Goal: Information Seeking & Learning: Learn about a topic

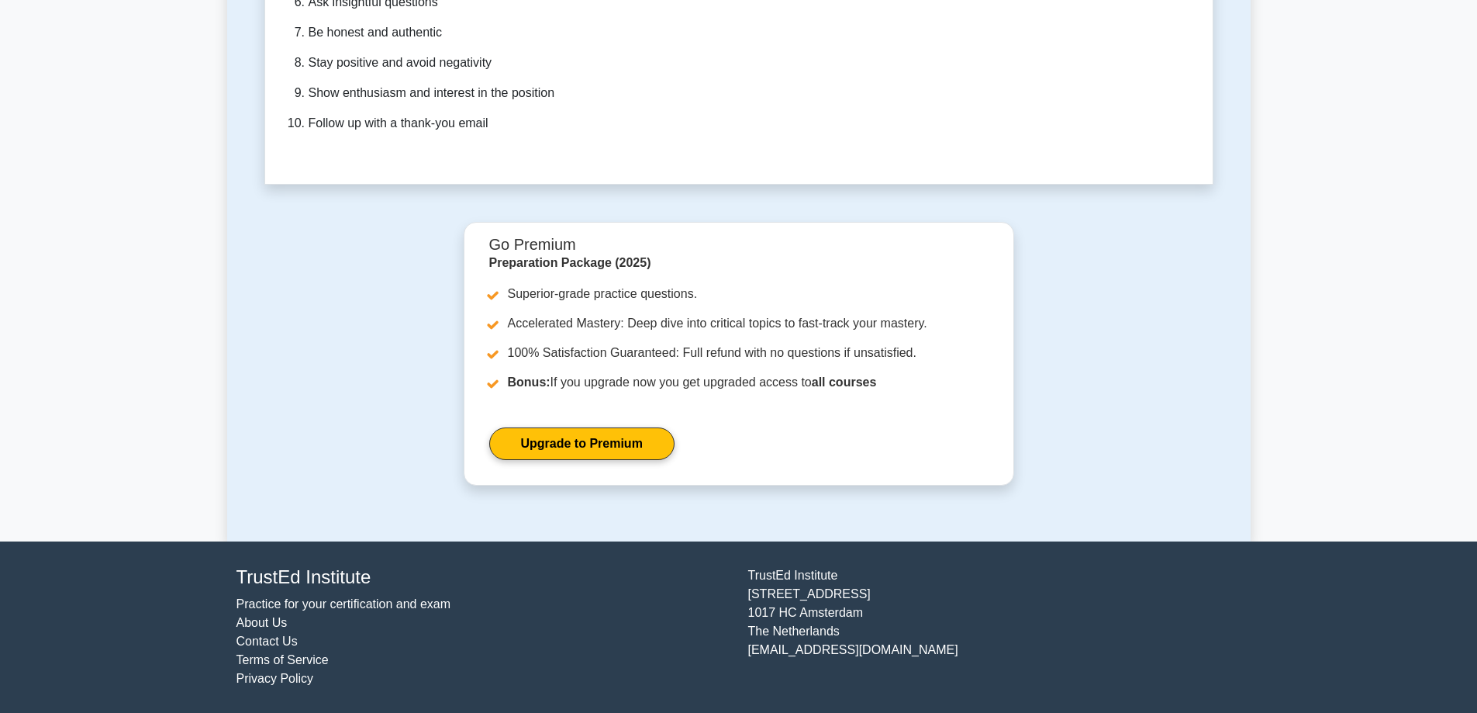
scroll to position [5118, 0]
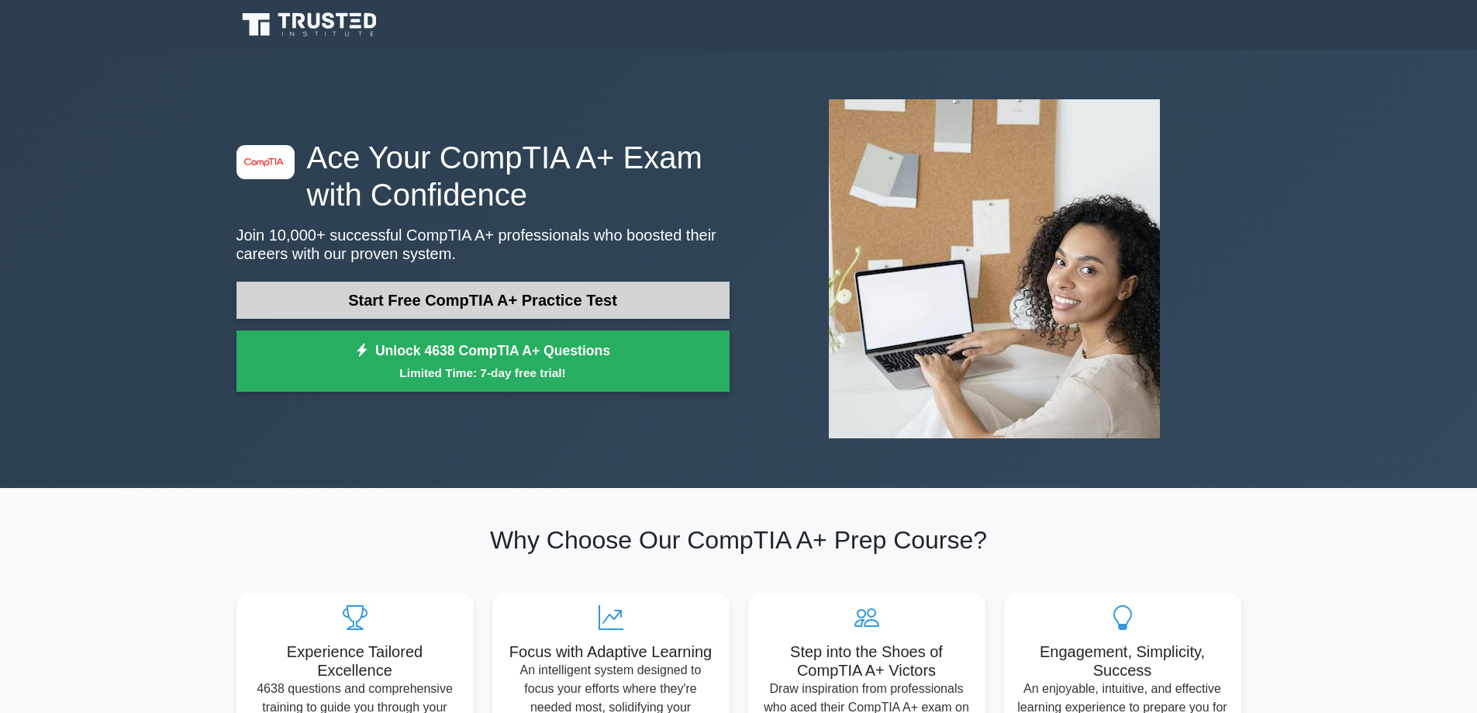
click at [485, 297] on link "Start Free CompTIA A+ Practice Test" at bounding box center [483, 300] width 493 height 37
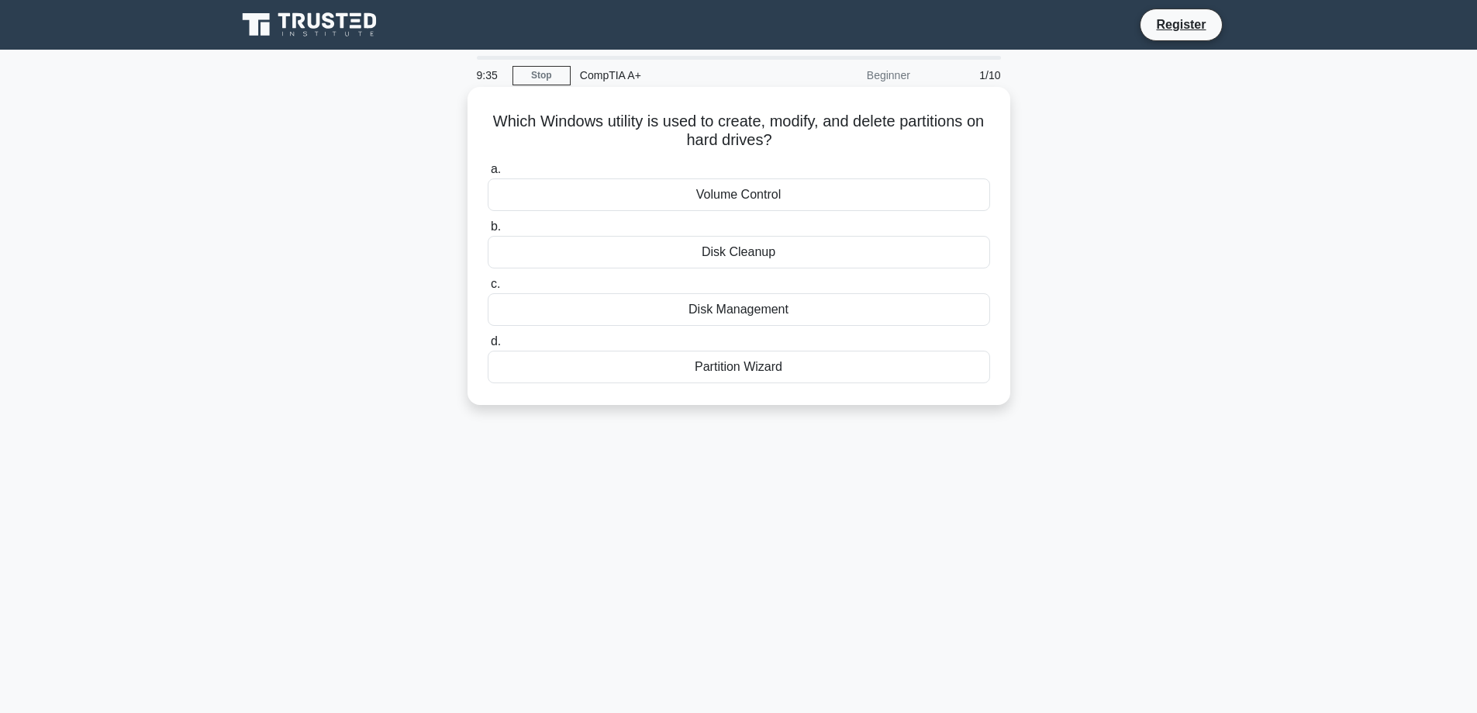
click at [720, 314] on div "Disk Management" at bounding box center [739, 309] width 503 height 33
click at [488, 289] on input "c. Disk Management" at bounding box center [488, 284] width 0 height 10
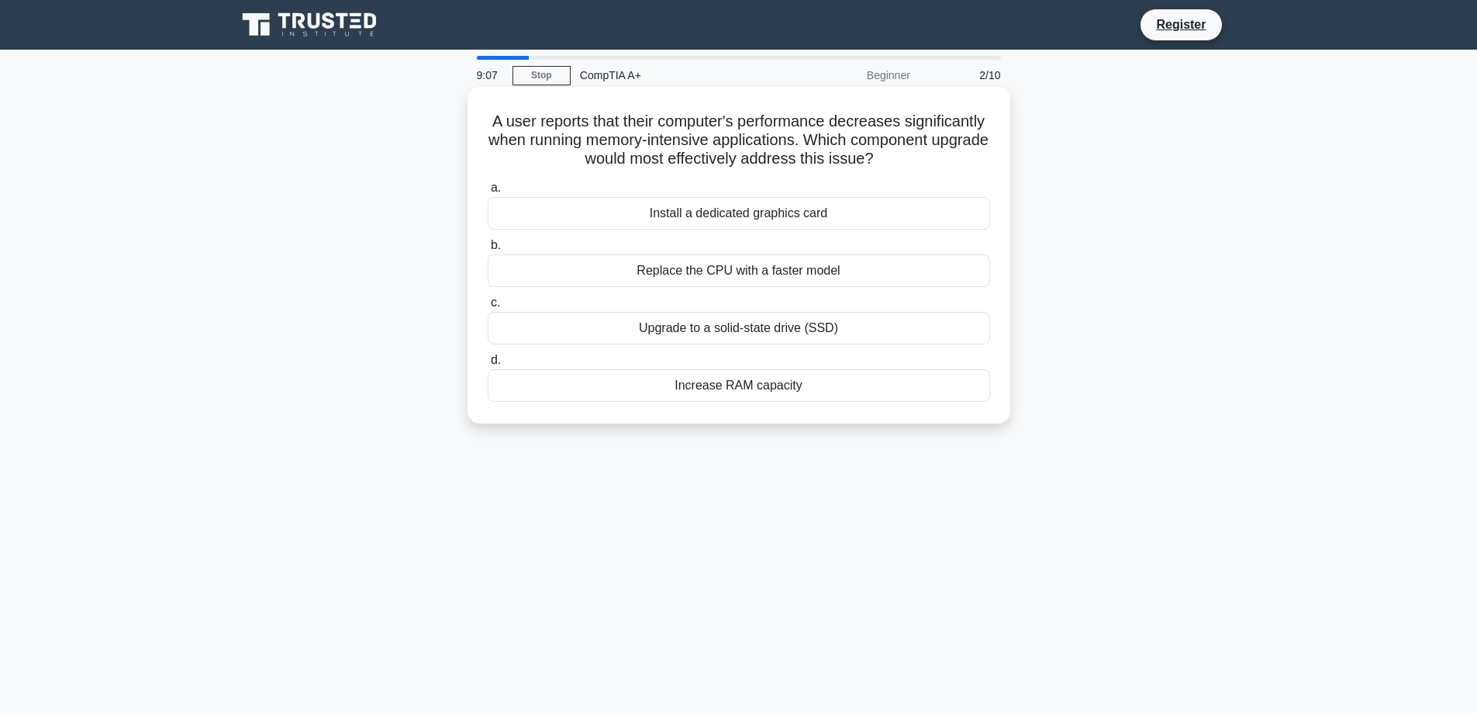
click at [734, 385] on div "Increase RAM capacity" at bounding box center [739, 385] width 503 height 33
click at [488, 365] on input "d. Increase RAM capacity" at bounding box center [488, 360] width 0 height 10
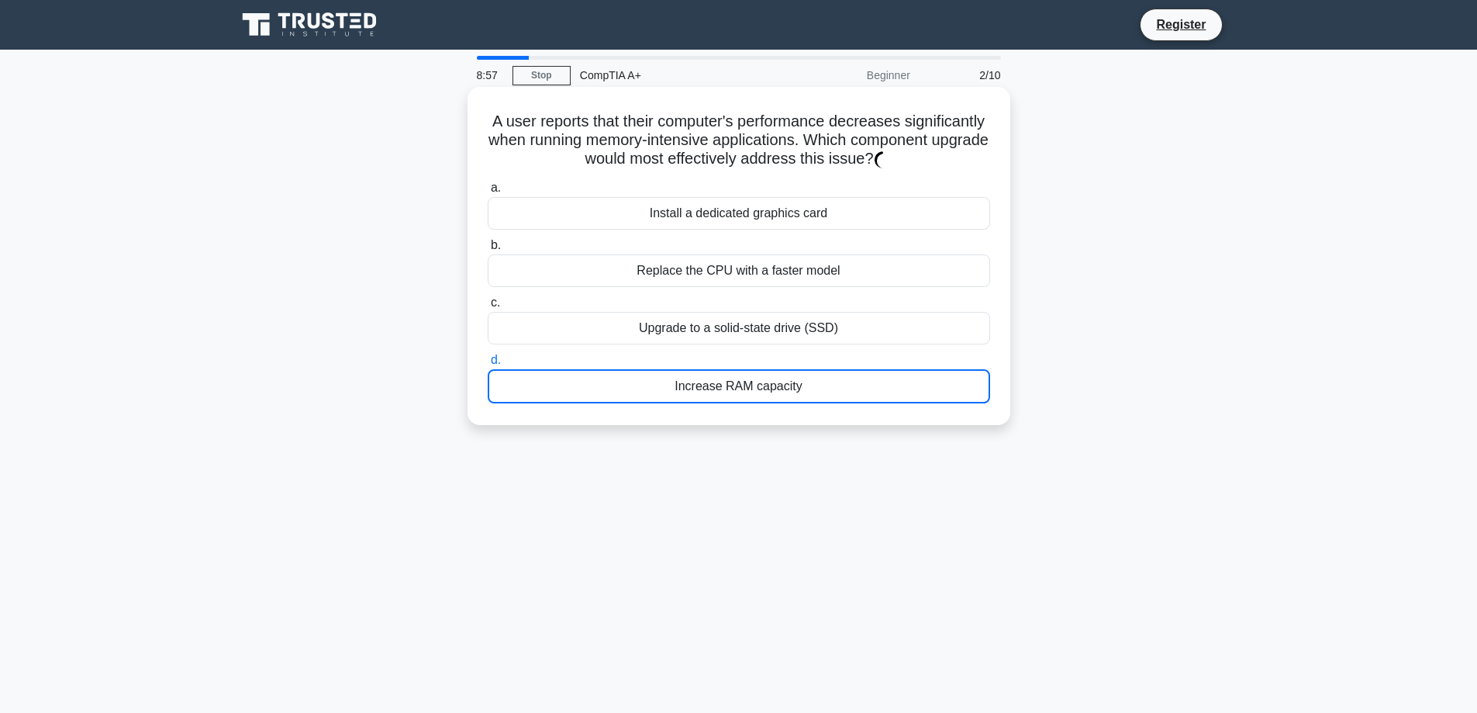
click at [720, 325] on div "Upgrade to a solid-state drive (SSD)" at bounding box center [739, 328] width 503 height 33
click at [488, 308] on input "c. Upgrade to a solid-state drive (SSD)" at bounding box center [488, 303] width 0 height 10
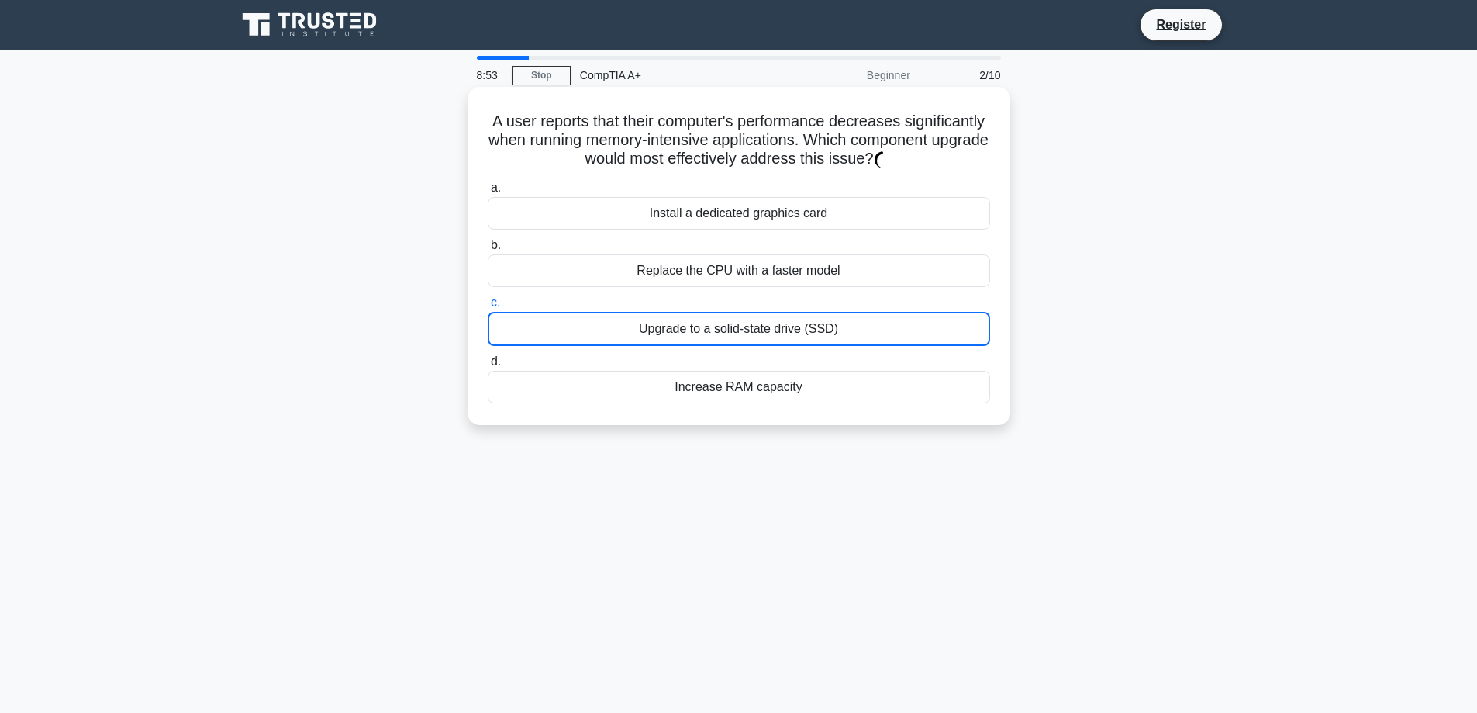
click at [730, 331] on div "Upgrade to a solid-state drive (SSD)" at bounding box center [739, 329] width 503 height 34
click at [488, 308] on input "c. Upgrade to a solid-state drive (SSD)" at bounding box center [488, 303] width 0 height 10
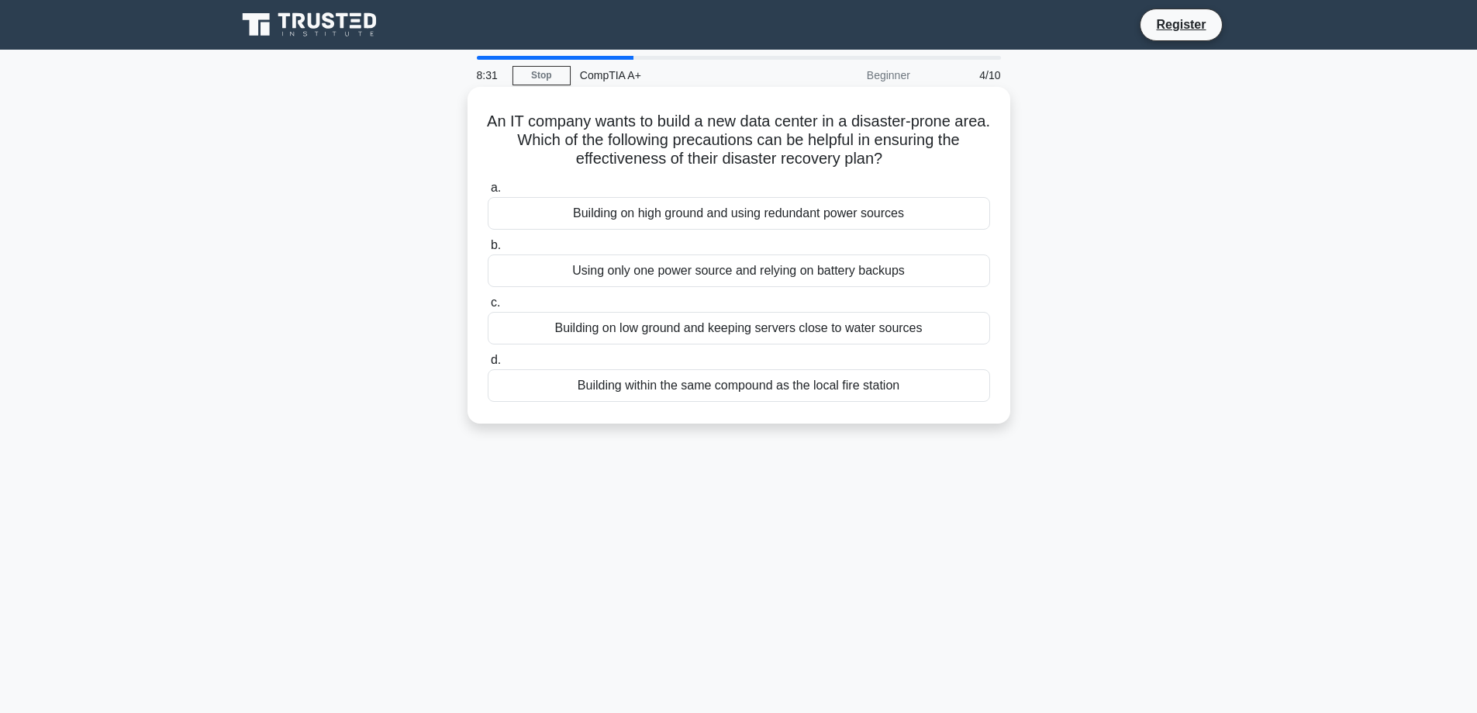
click at [708, 215] on div "Building on high ground and using redundant power sources" at bounding box center [739, 213] width 503 height 33
click at [488, 193] on input "a. Building on high ground and using redundant power sources" at bounding box center [488, 188] width 0 height 10
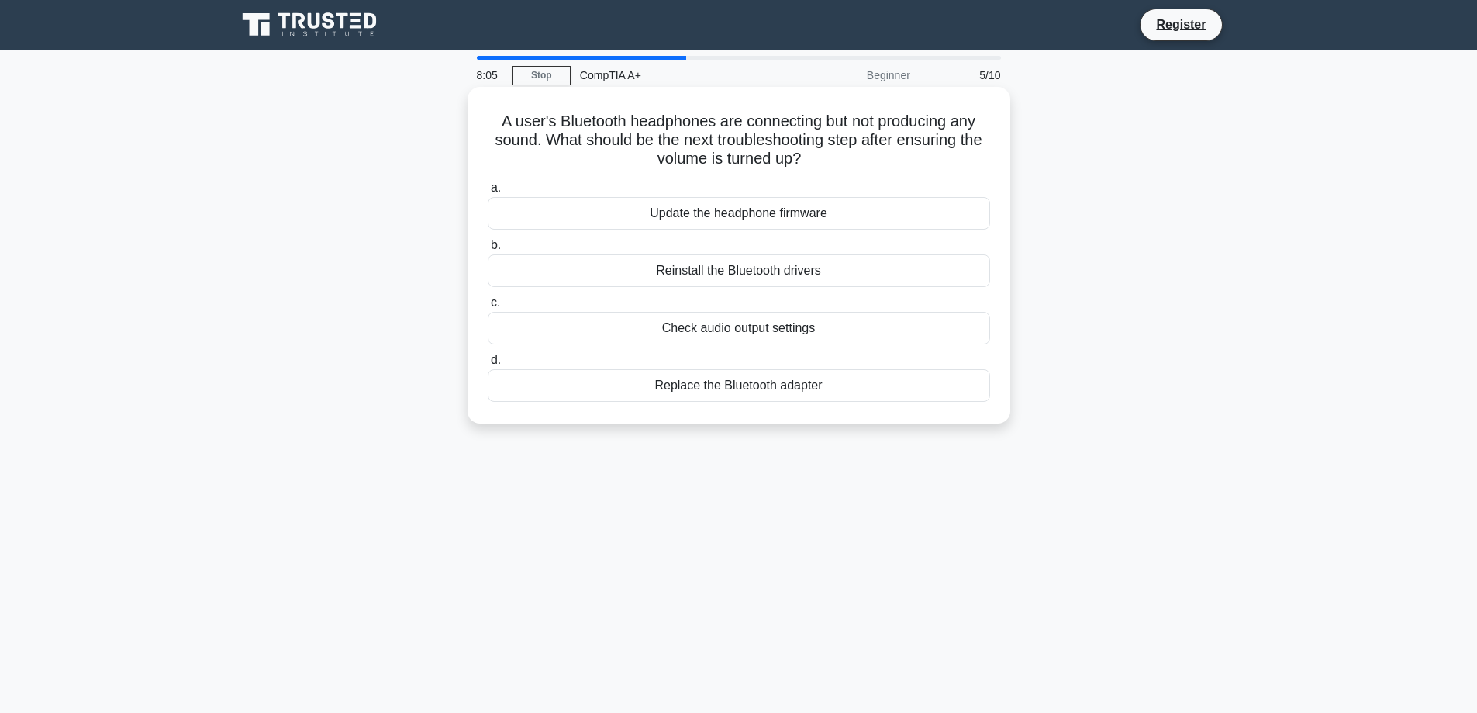
click at [738, 217] on div "Update the headphone firmware" at bounding box center [739, 213] width 503 height 33
click at [488, 193] on input "a. Update the headphone firmware" at bounding box center [488, 188] width 0 height 10
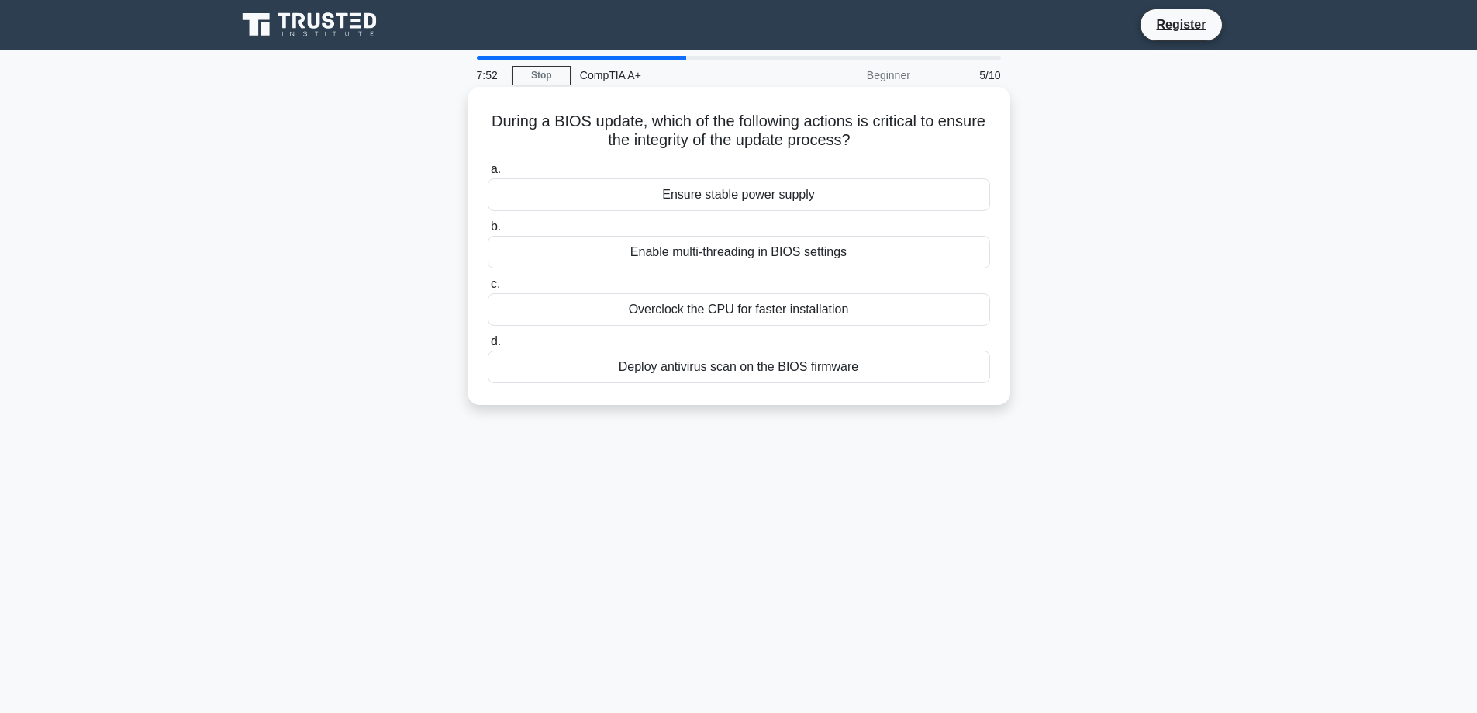
click at [728, 313] on div "Overclock the CPU for faster installation" at bounding box center [739, 309] width 503 height 33
click at [488, 289] on input "c. Overclock the CPU for faster installation" at bounding box center [488, 284] width 0 height 10
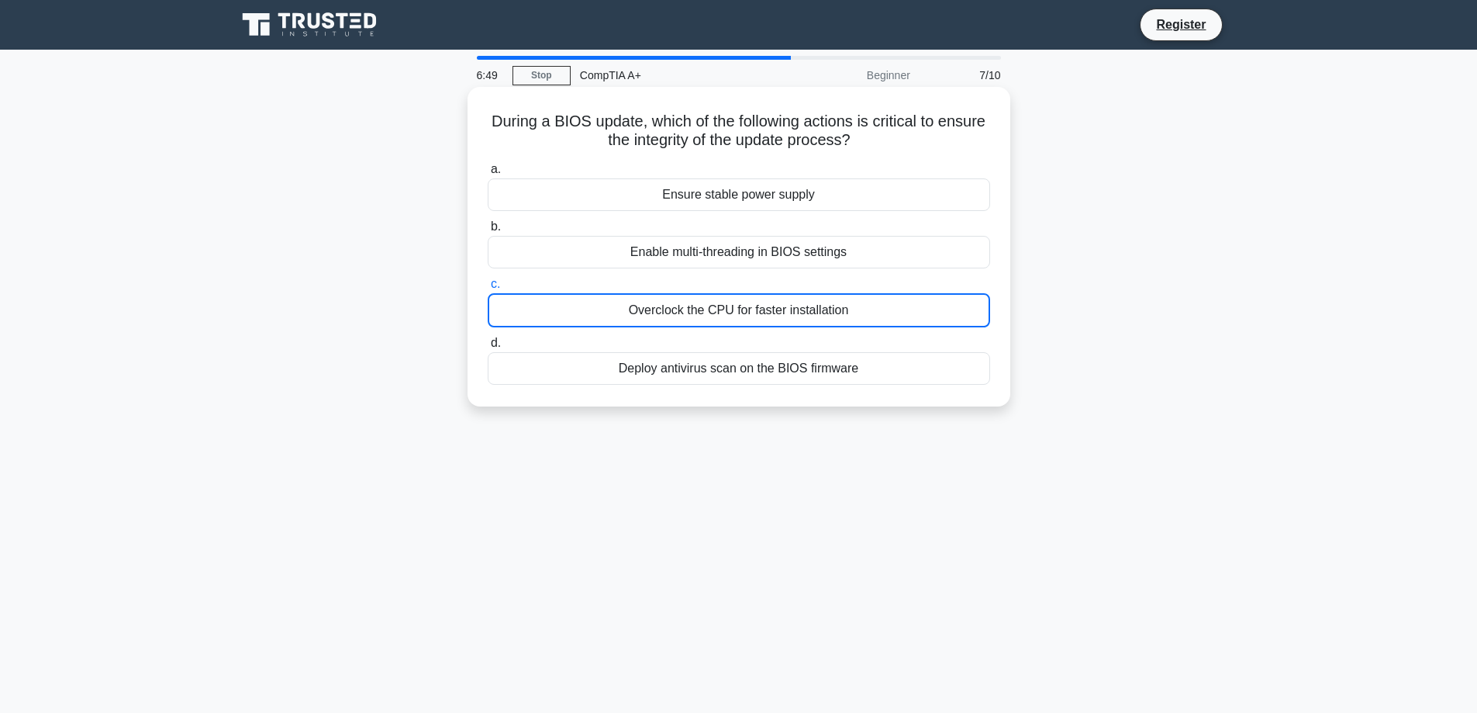
click at [672, 314] on div "Overclock the CPU for faster installation" at bounding box center [739, 310] width 503 height 34
click at [488, 289] on input "c. Overclock the CPU for faster installation" at bounding box center [488, 284] width 0 height 10
click at [754, 200] on div "Ensure stable power supply" at bounding box center [739, 194] width 503 height 33
click at [488, 174] on input "a. Ensure stable power supply" at bounding box center [488, 169] width 0 height 10
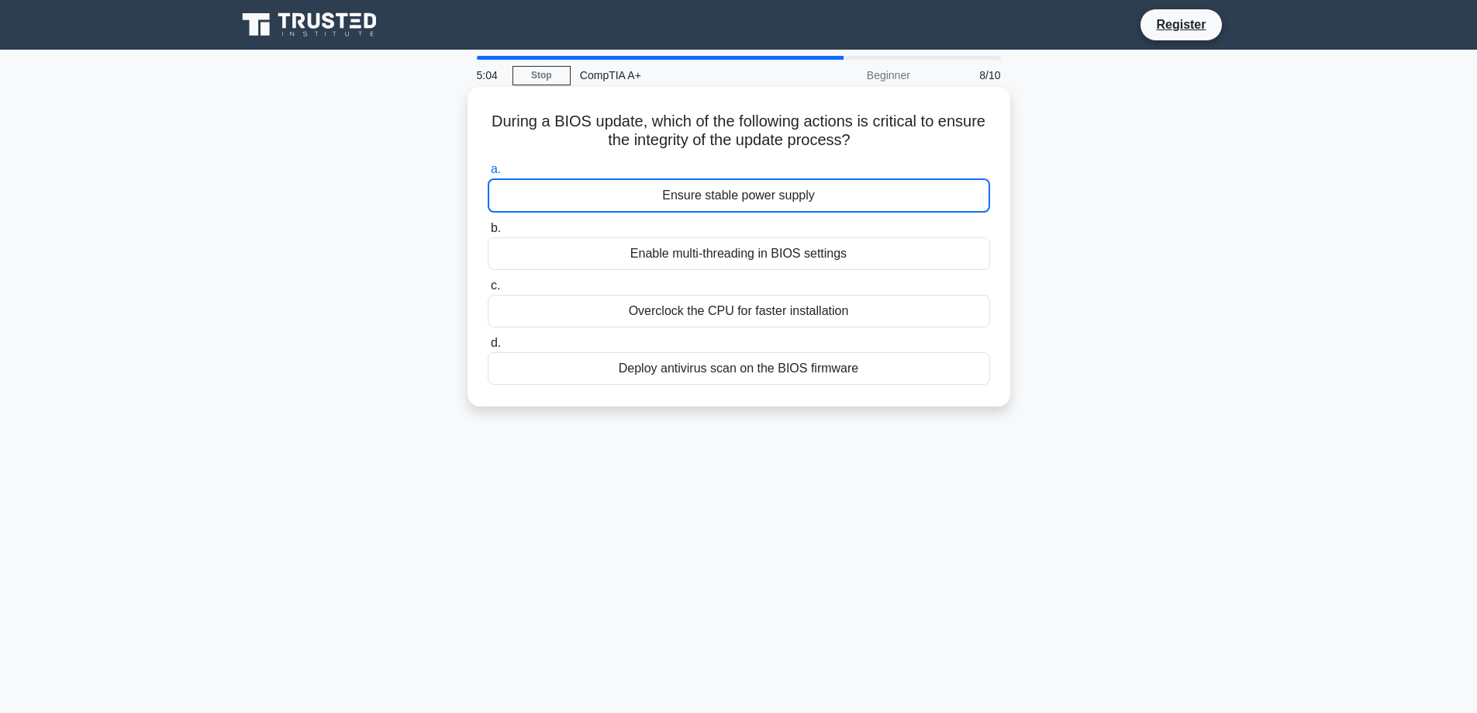
click at [801, 199] on div "Ensure stable power supply" at bounding box center [739, 195] width 503 height 34
click at [488, 174] on input "a. Ensure stable power supply" at bounding box center [488, 169] width 0 height 10
click at [843, 192] on div "Ensure stable power supply" at bounding box center [739, 195] width 503 height 34
click at [488, 174] on input "a. Ensure stable power supply" at bounding box center [488, 169] width 0 height 10
click at [842, 191] on div "Ensure stable power supply" at bounding box center [739, 195] width 503 height 34
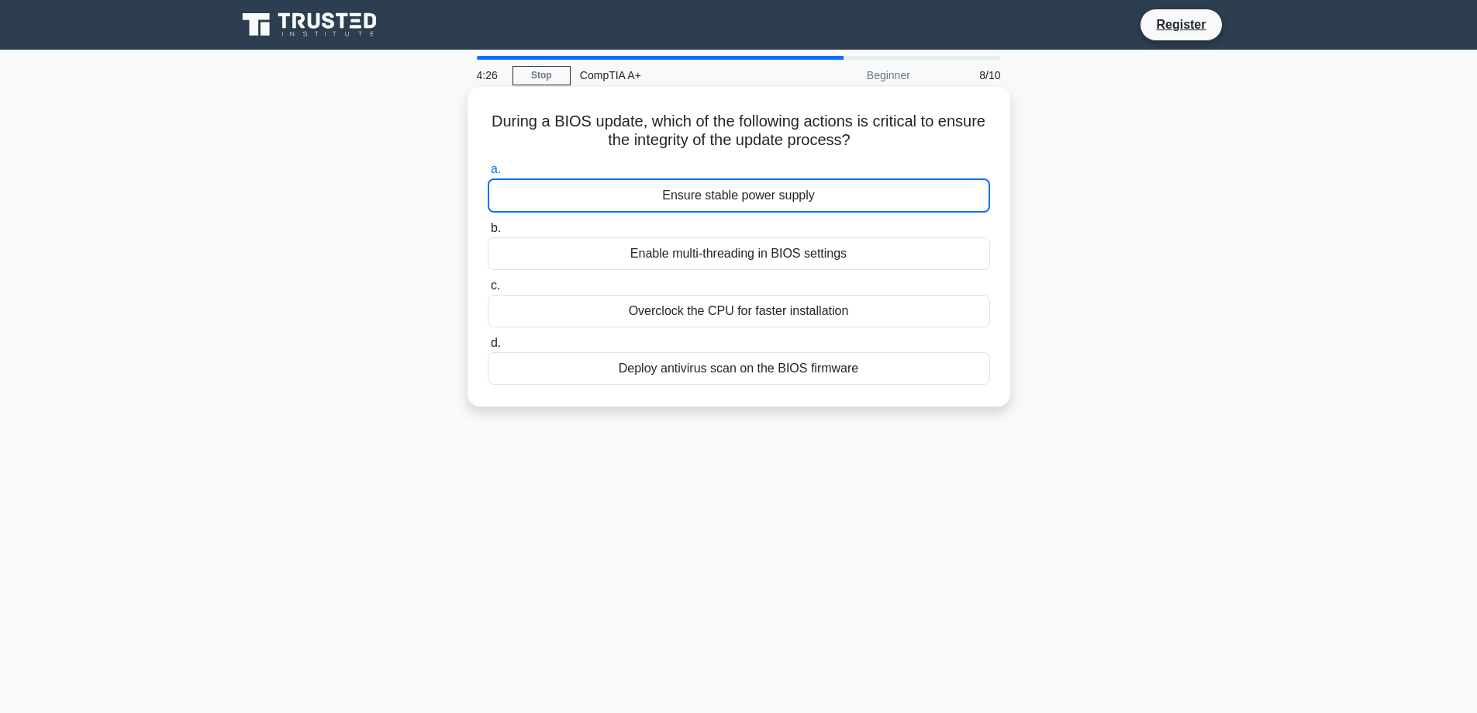
click at [488, 174] on input "a. Ensure stable power supply" at bounding box center [488, 169] width 0 height 10
click at [841, 190] on div "Ensure stable power supply" at bounding box center [739, 195] width 503 height 34
click at [488, 174] on input "a. Ensure stable power supply" at bounding box center [488, 169] width 0 height 10
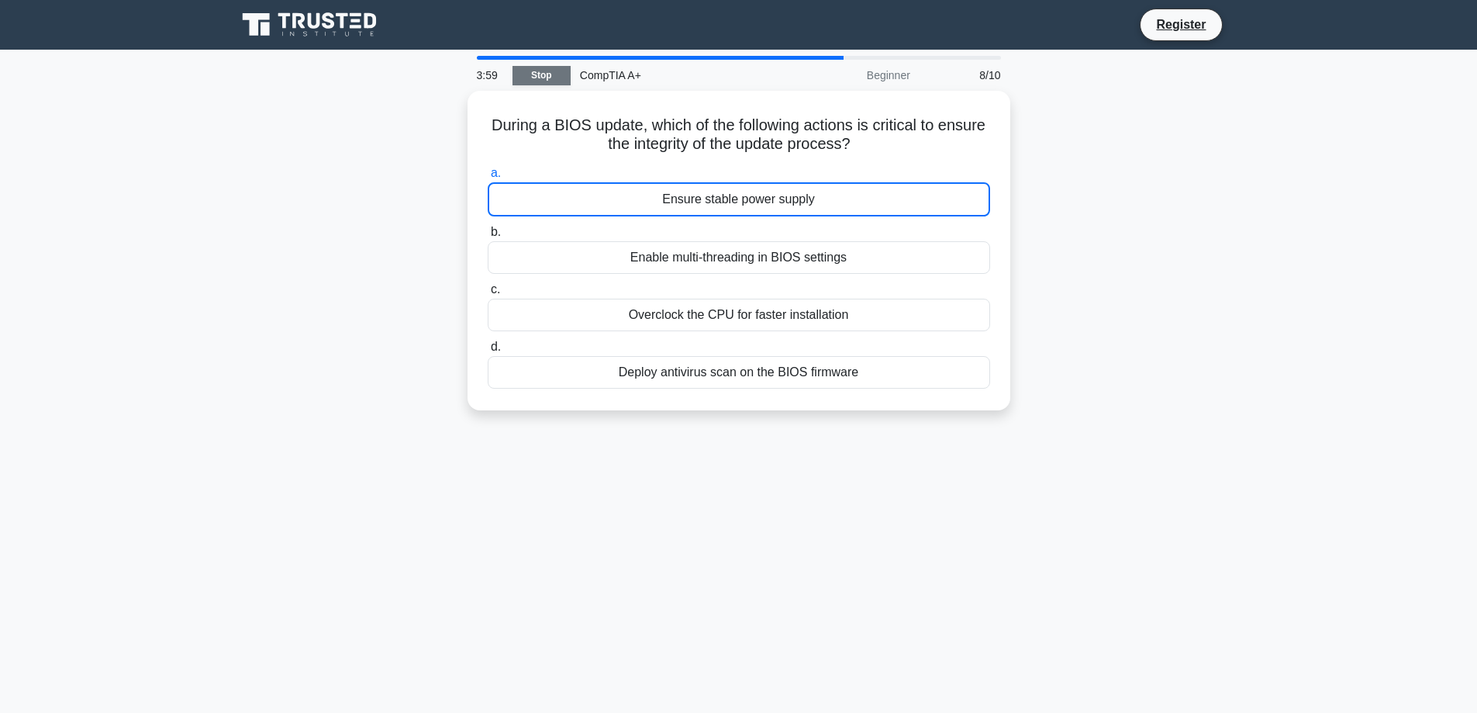
click at [551, 78] on link "Stop" at bounding box center [542, 75] width 58 height 19
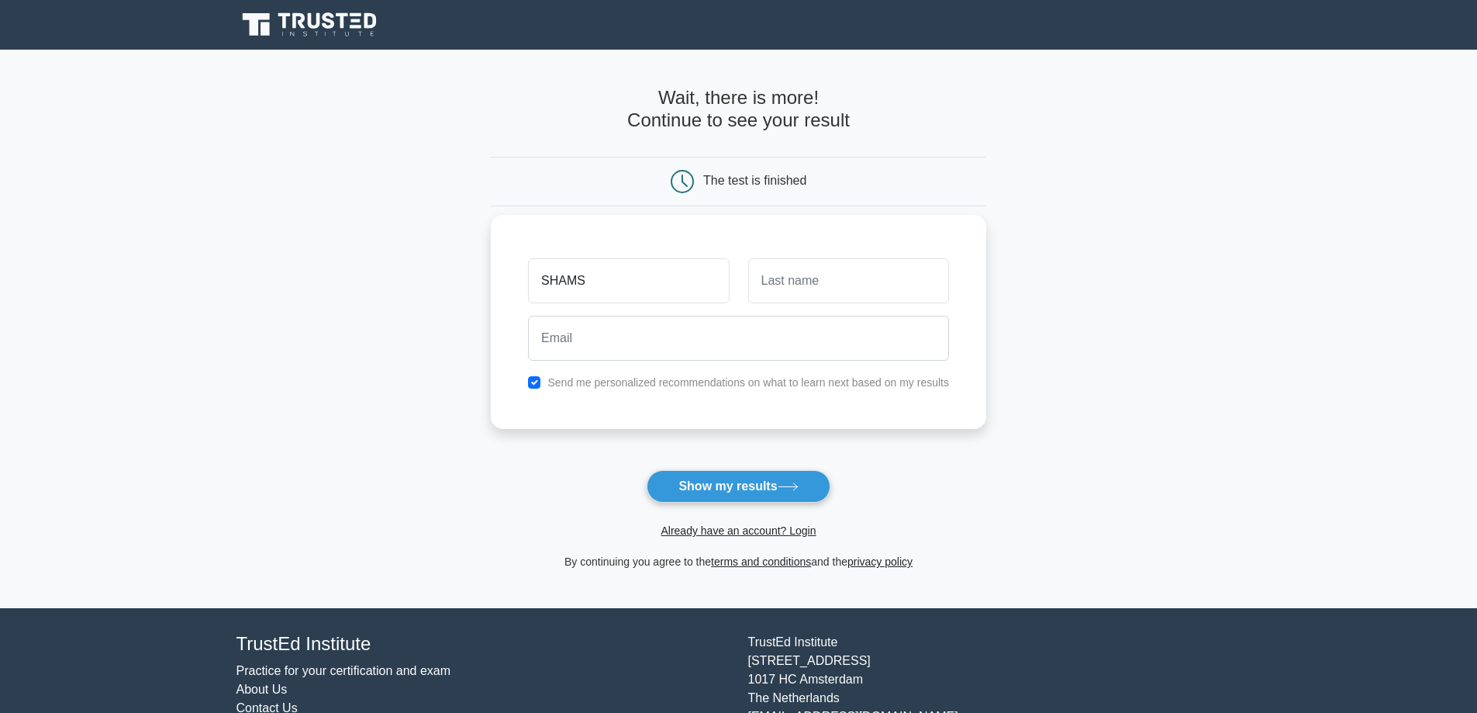
type input "SHAMS"
type input "YARTEY"
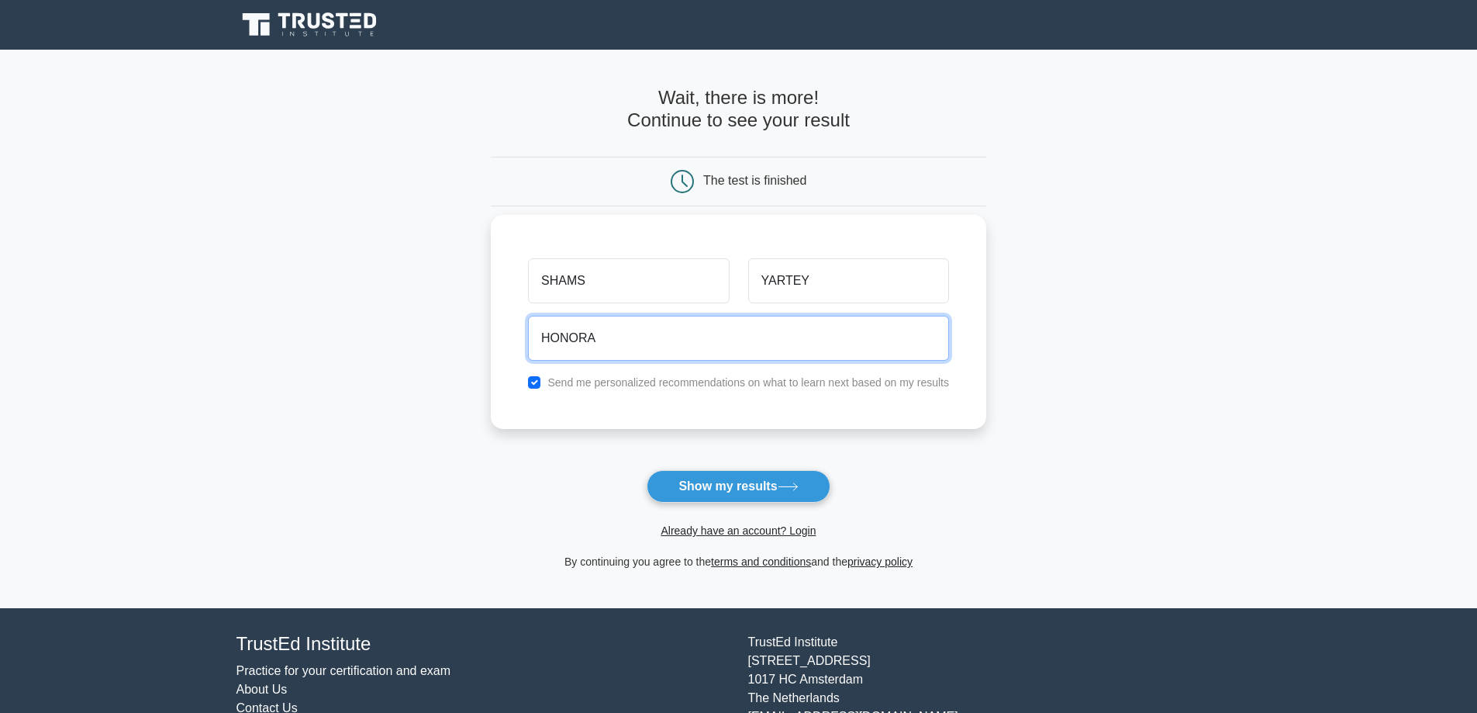
type input "HONORABLESHAMS@GMAIL.COM"
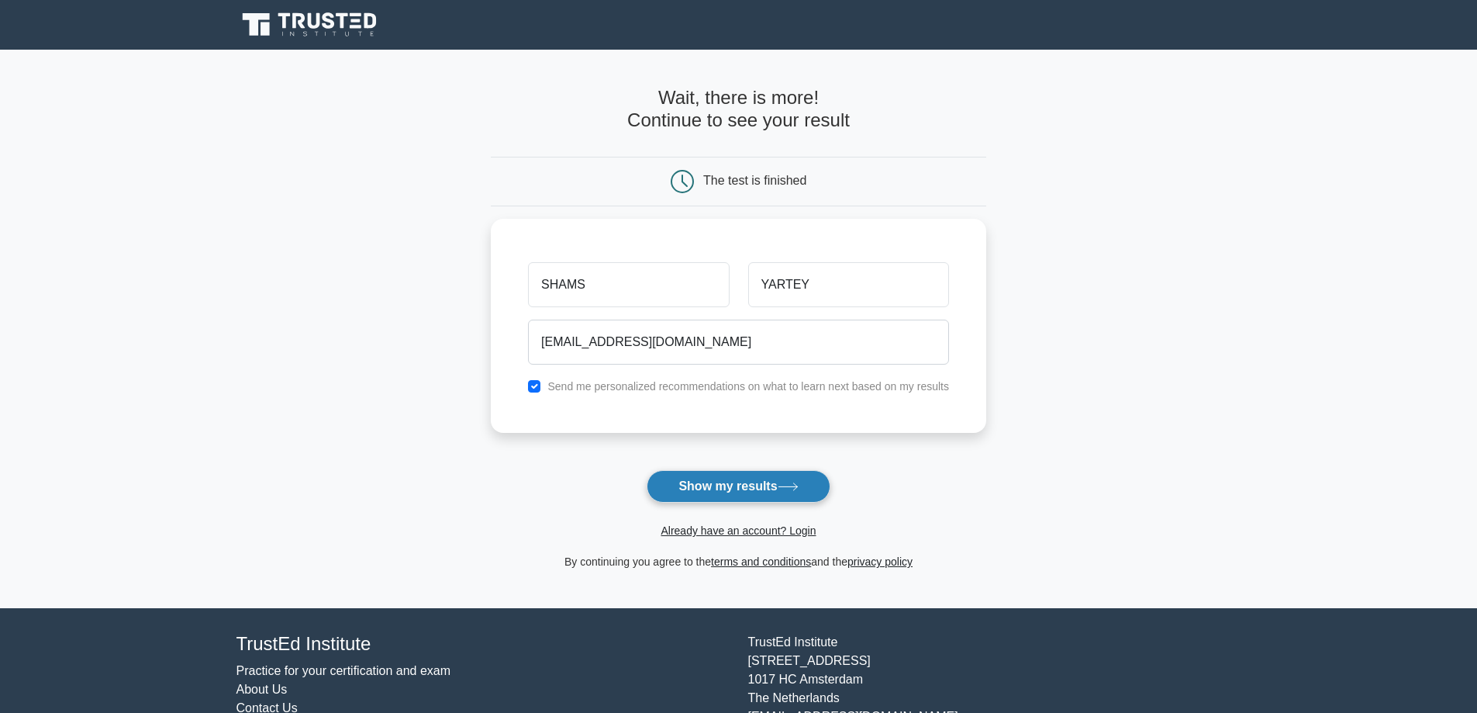
click at [732, 489] on button "Show my results" at bounding box center [738, 486] width 183 height 33
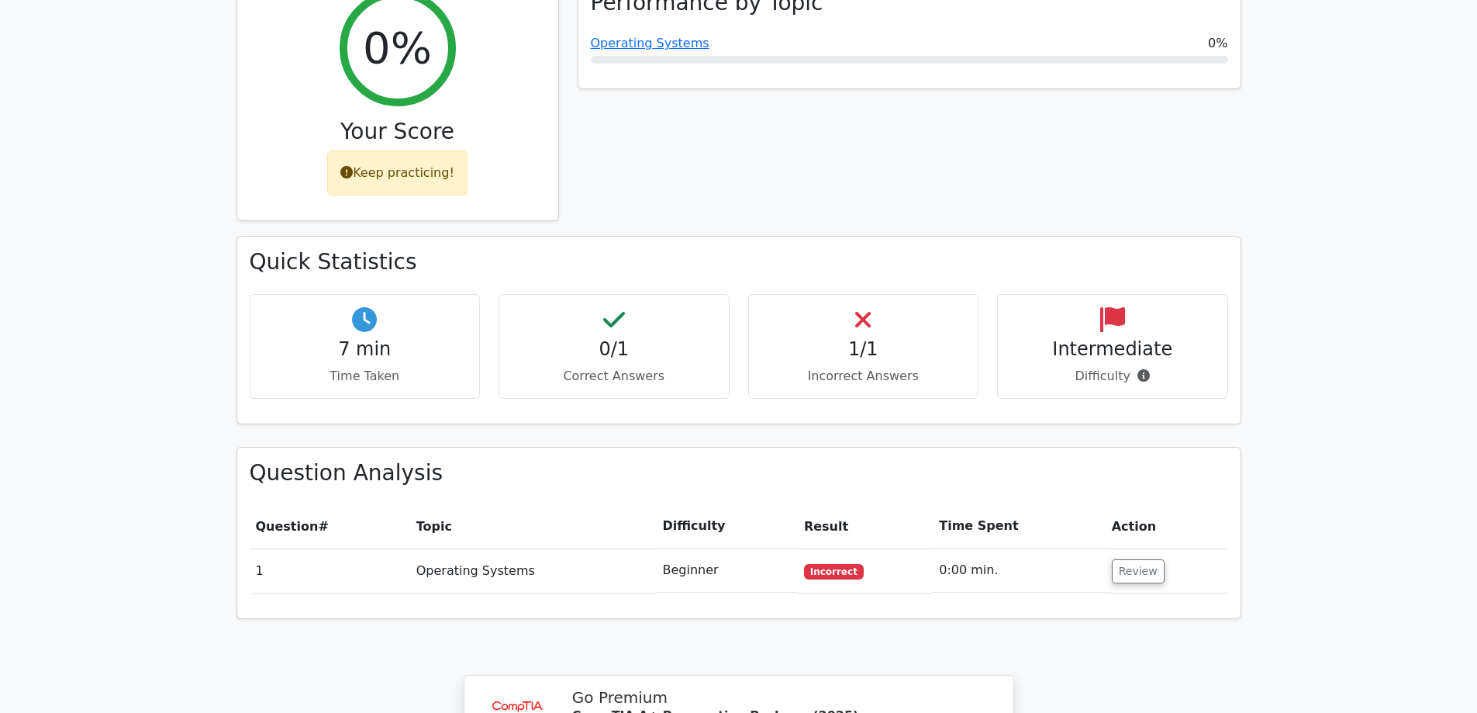
scroll to position [620, 0]
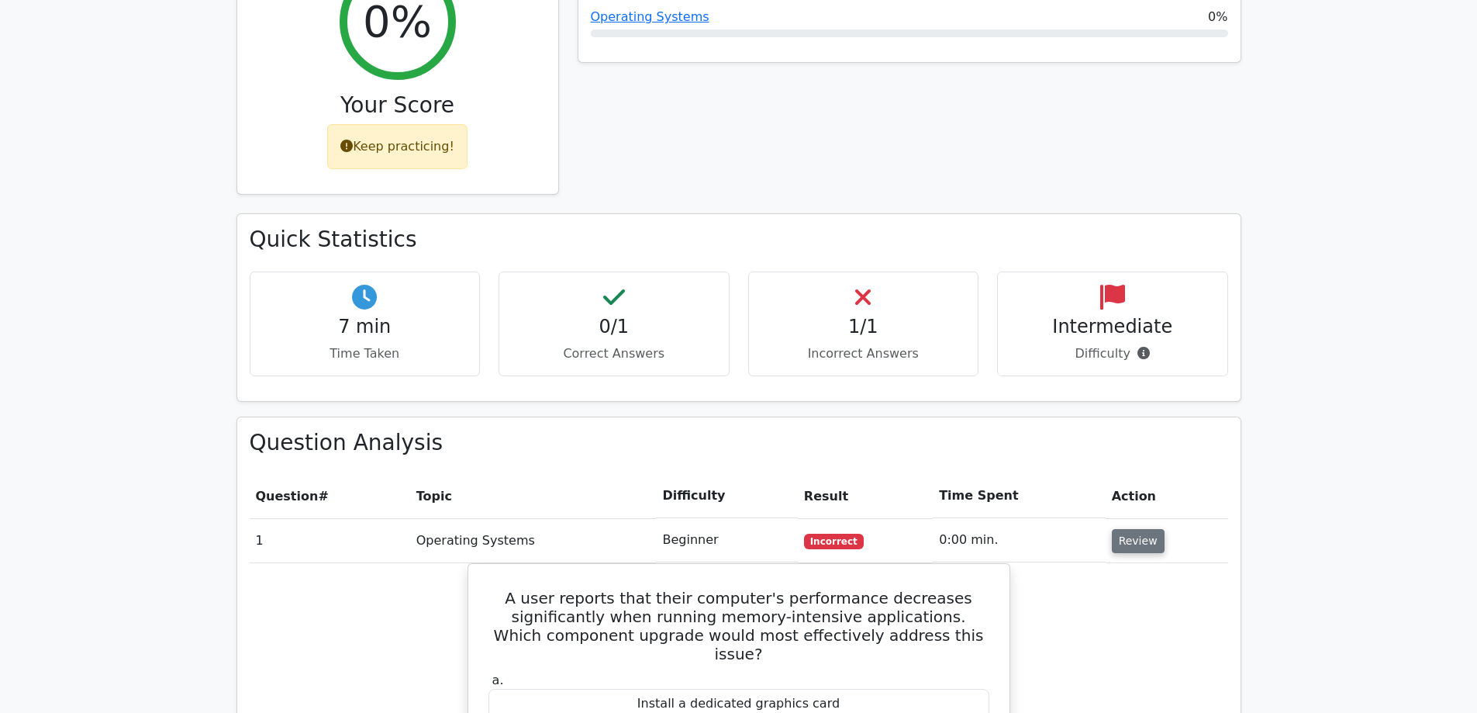
click at [1142, 529] on button "Review" at bounding box center [1138, 541] width 53 height 24
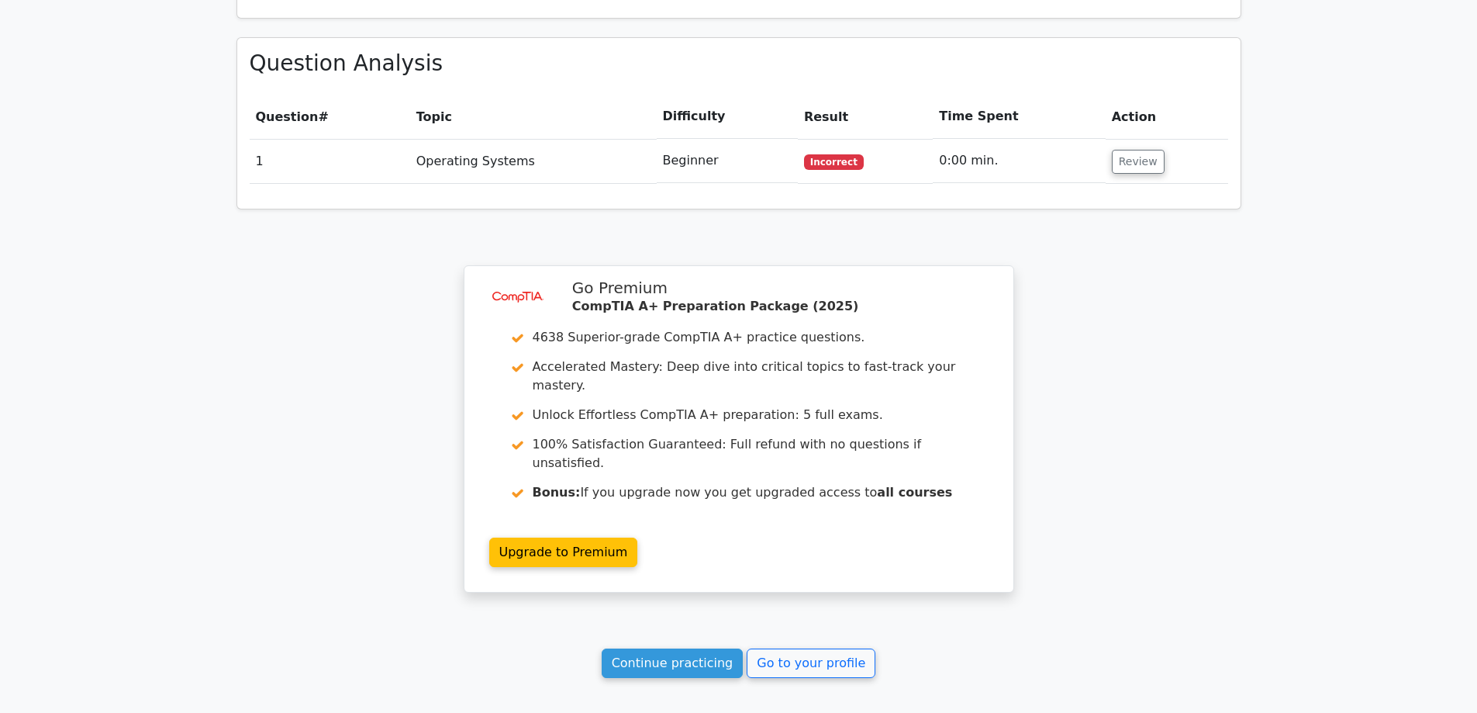
scroll to position [805, 0]
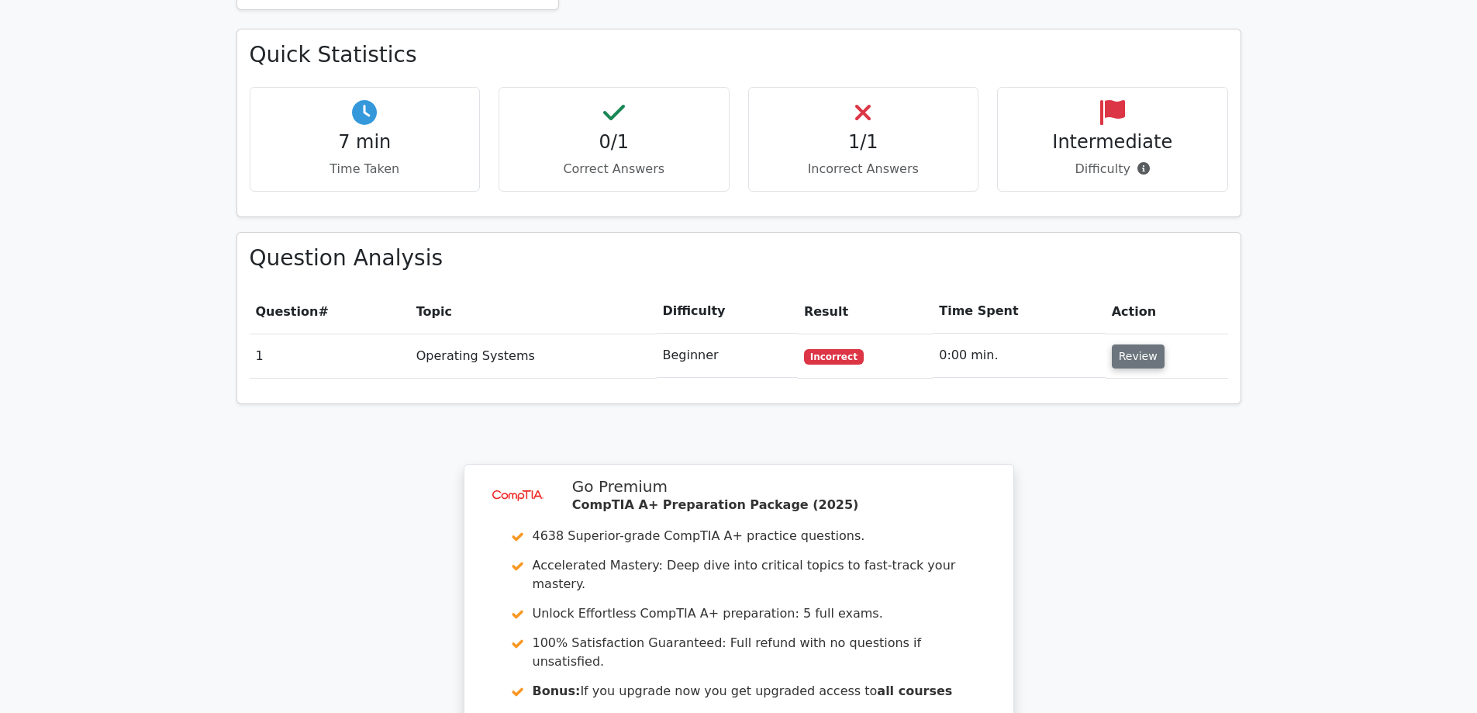
click at [1142, 344] on button "Review" at bounding box center [1138, 356] width 53 height 24
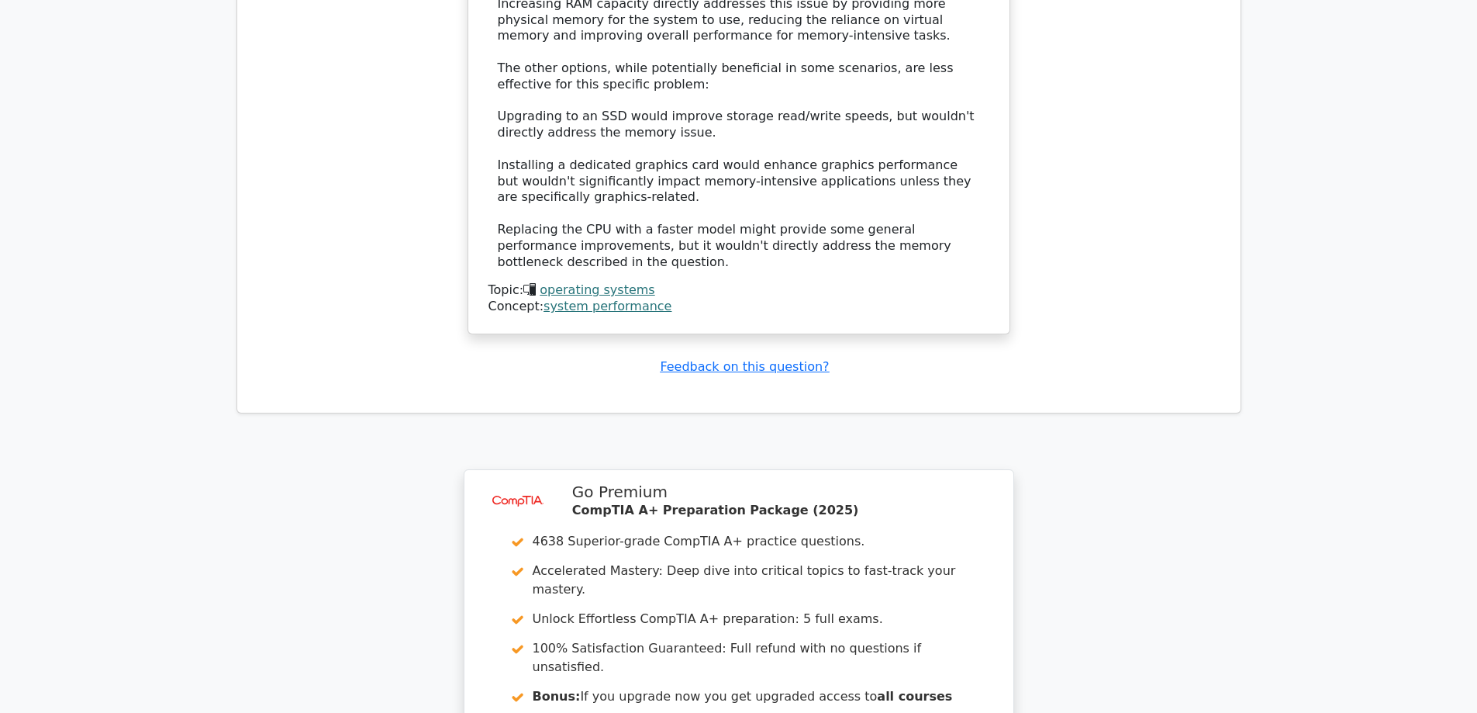
scroll to position [1861, 0]
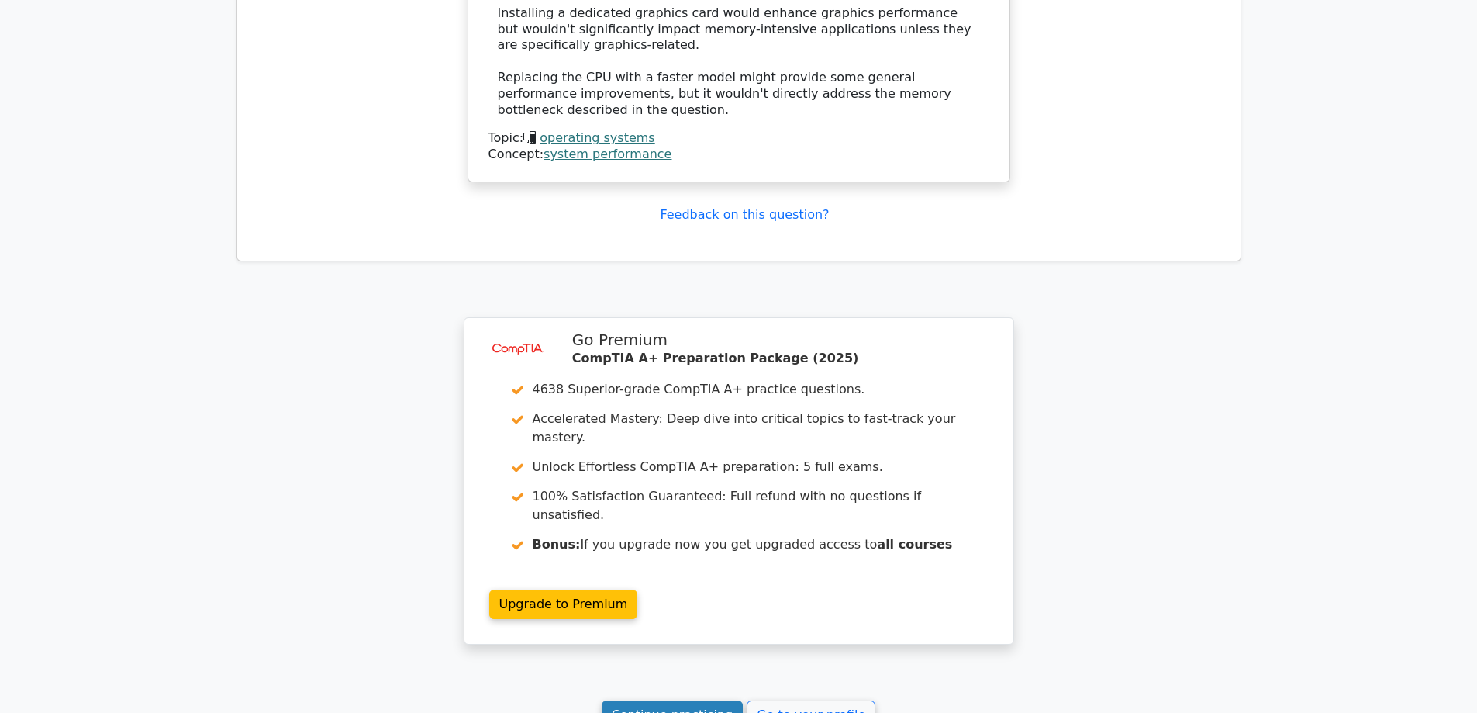
click at [683, 700] on link "Continue practicing" at bounding box center [673, 714] width 142 height 29
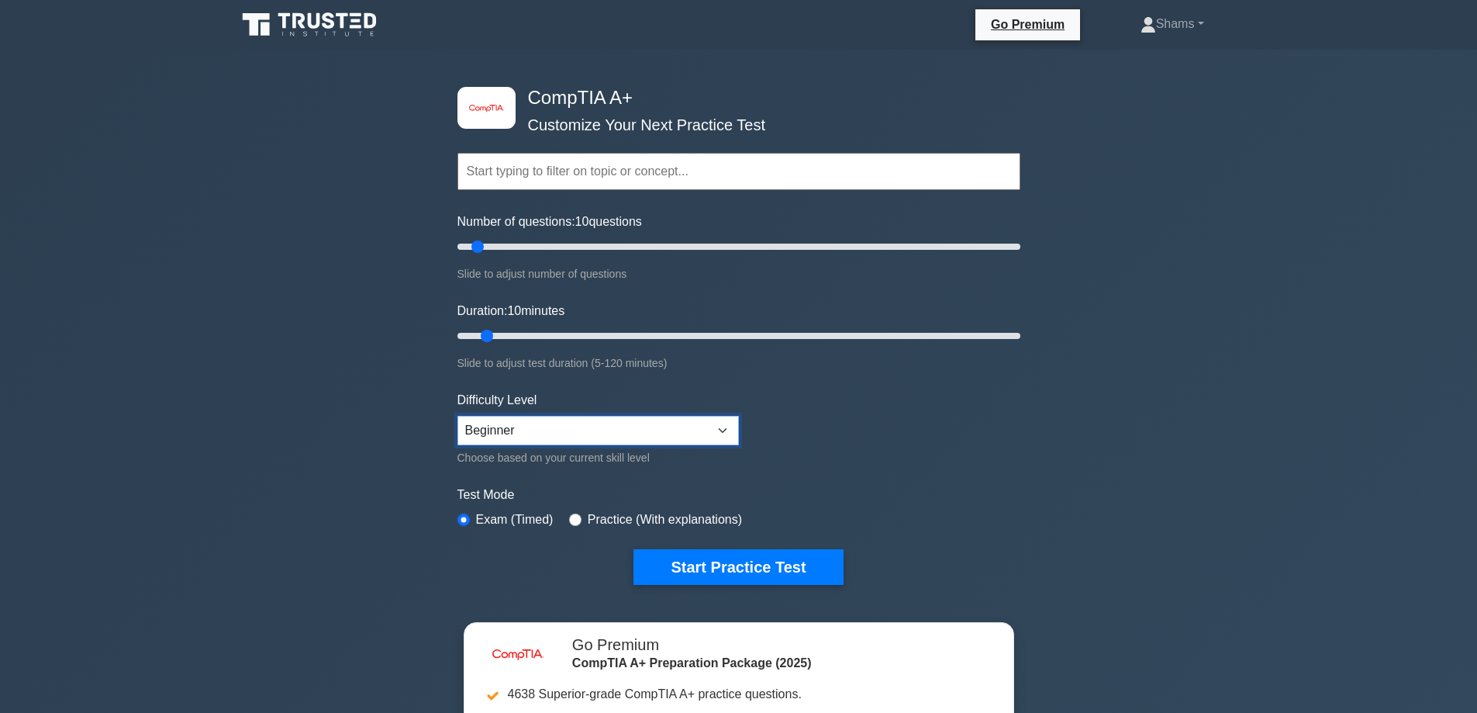
click at [714, 430] on select "Beginner Intermediate Expert" at bounding box center [599, 430] width 282 height 29
click at [458, 416] on select "Beginner Intermediate Expert" at bounding box center [599, 430] width 282 height 29
click at [711, 437] on select "Beginner Intermediate Expert" at bounding box center [599, 430] width 282 height 29
select select "expert"
click at [458, 416] on select "Beginner Intermediate Expert" at bounding box center [599, 430] width 282 height 29
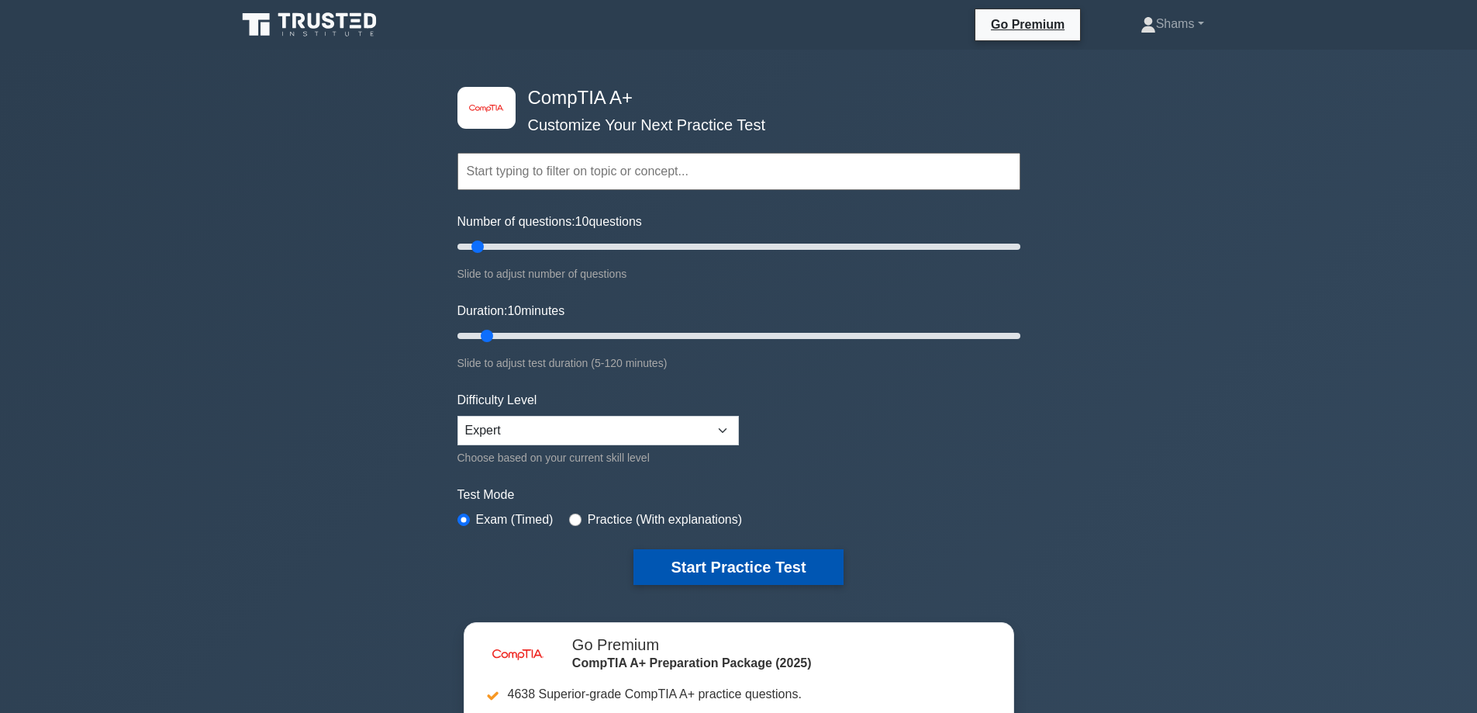
click at [757, 572] on button "Start Practice Test" at bounding box center [738, 567] width 209 height 36
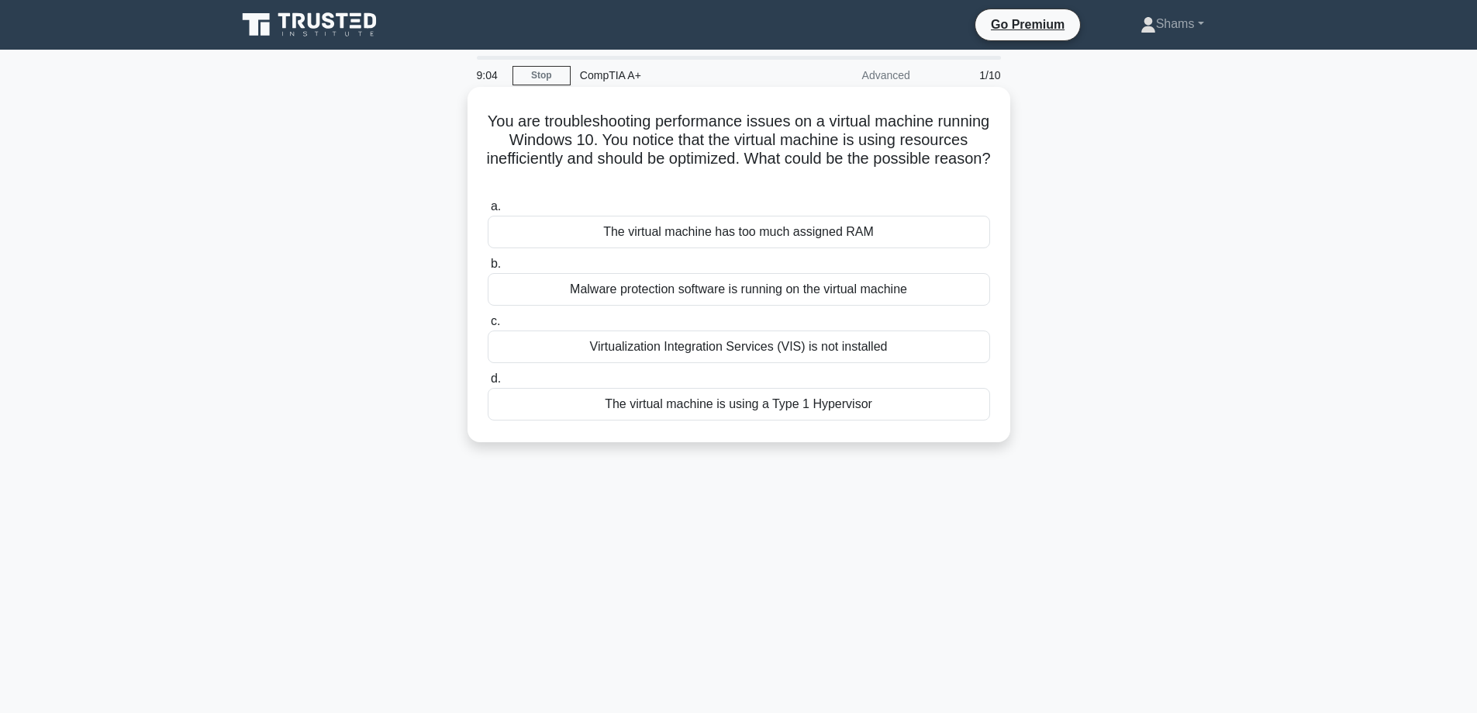
click at [749, 233] on div "The virtual machine has too much assigned RAM" at bounding box center [739, 232] width 503 height 33
click at [488, 212] on input "a. The virtual machine has too much assigned RAM" at bounding box center [488, 207] width 0 height 10
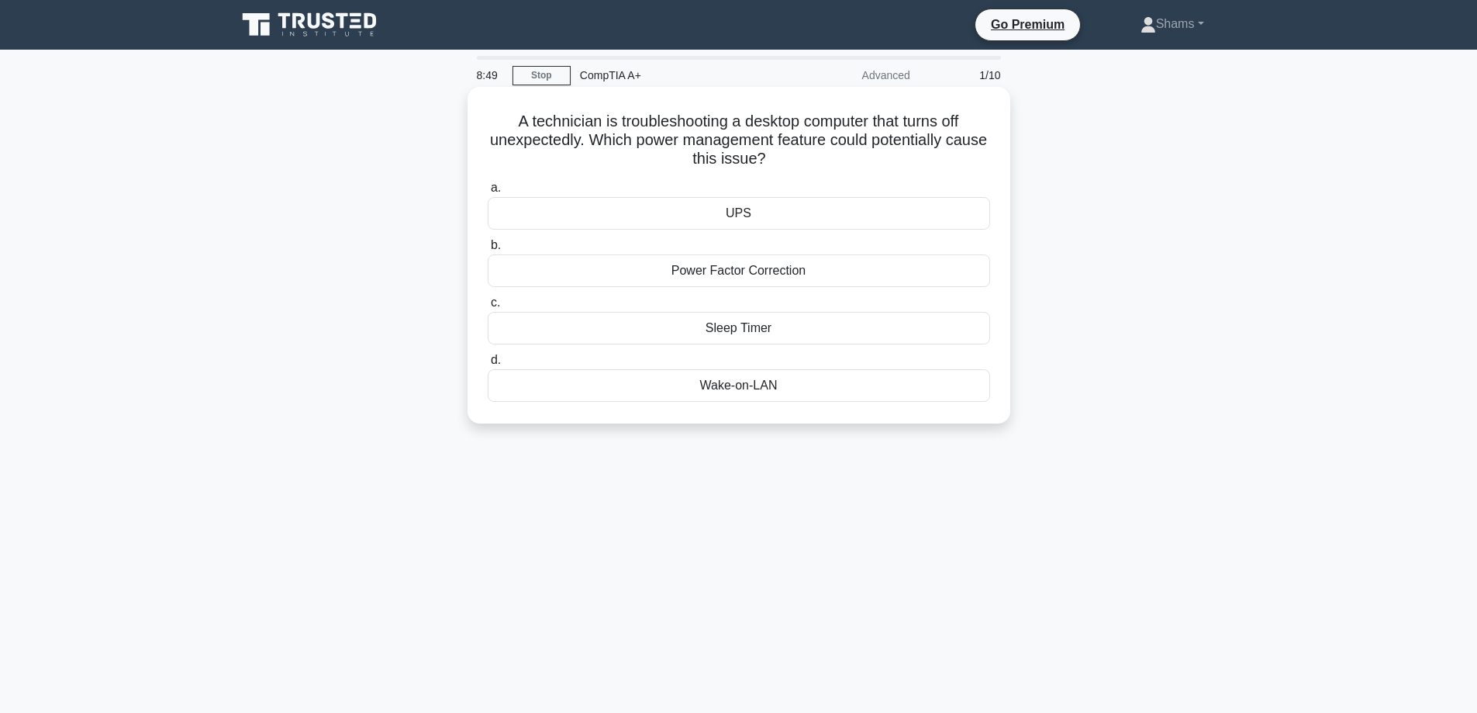
click at [793, 213] on div "UPS" at bounding box center [739, 213] width 503 height 33
click at [488, 193] on input "a. UPS" at bounding box center [488, 188] width 0 height 10
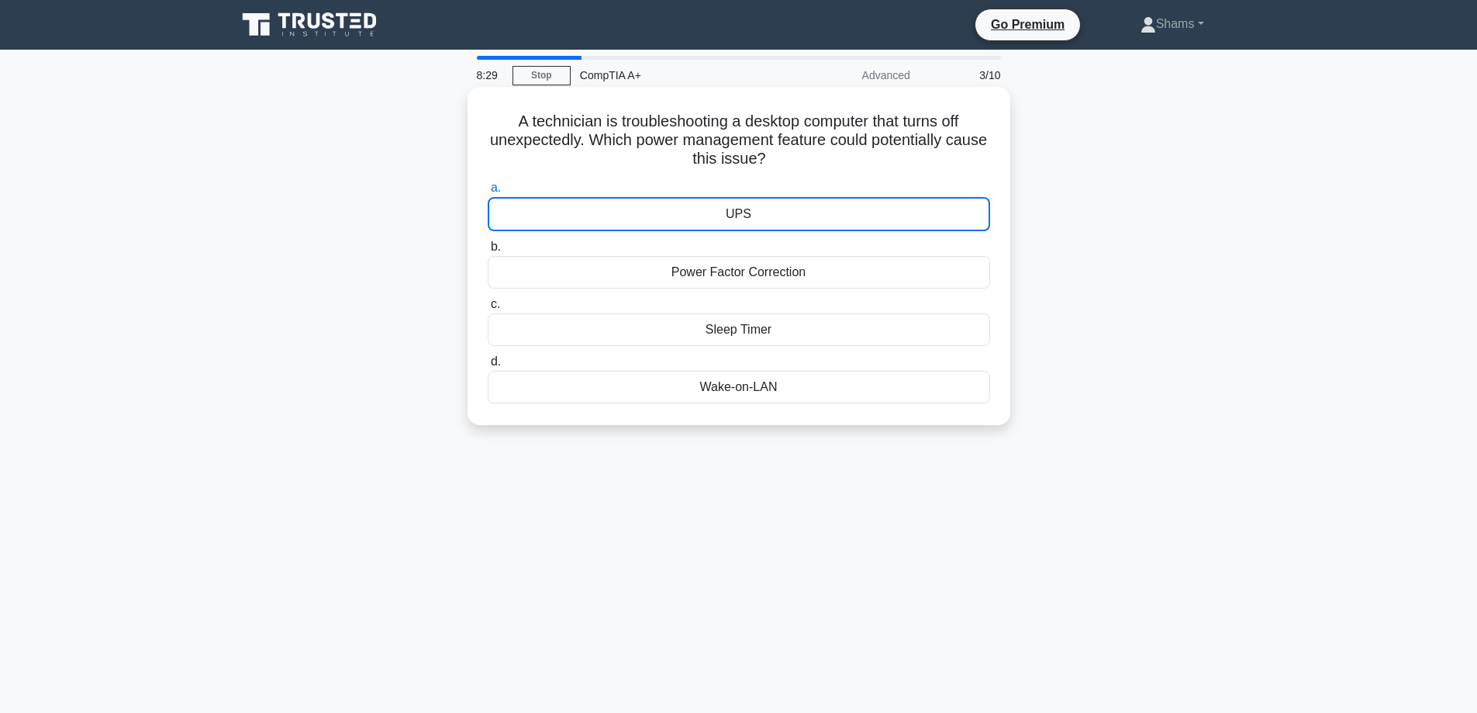
click at [701, 204] on div "UPS" at bounding box center [739, 214] width 503 height 34
click at [488, 193] on input "a. UPS" at bounding box center [488, 188] width 0 height 10
click at [638, 216] on div "UPS" at bounding box center [739, 214] width 503 height 34
click at [488, 193] on input "a. UPS" at bounding box center [488, 188] width 0 height 10
click at [638, 216] on div "UPS" at bounding box center [739, 214] width 503 height 34
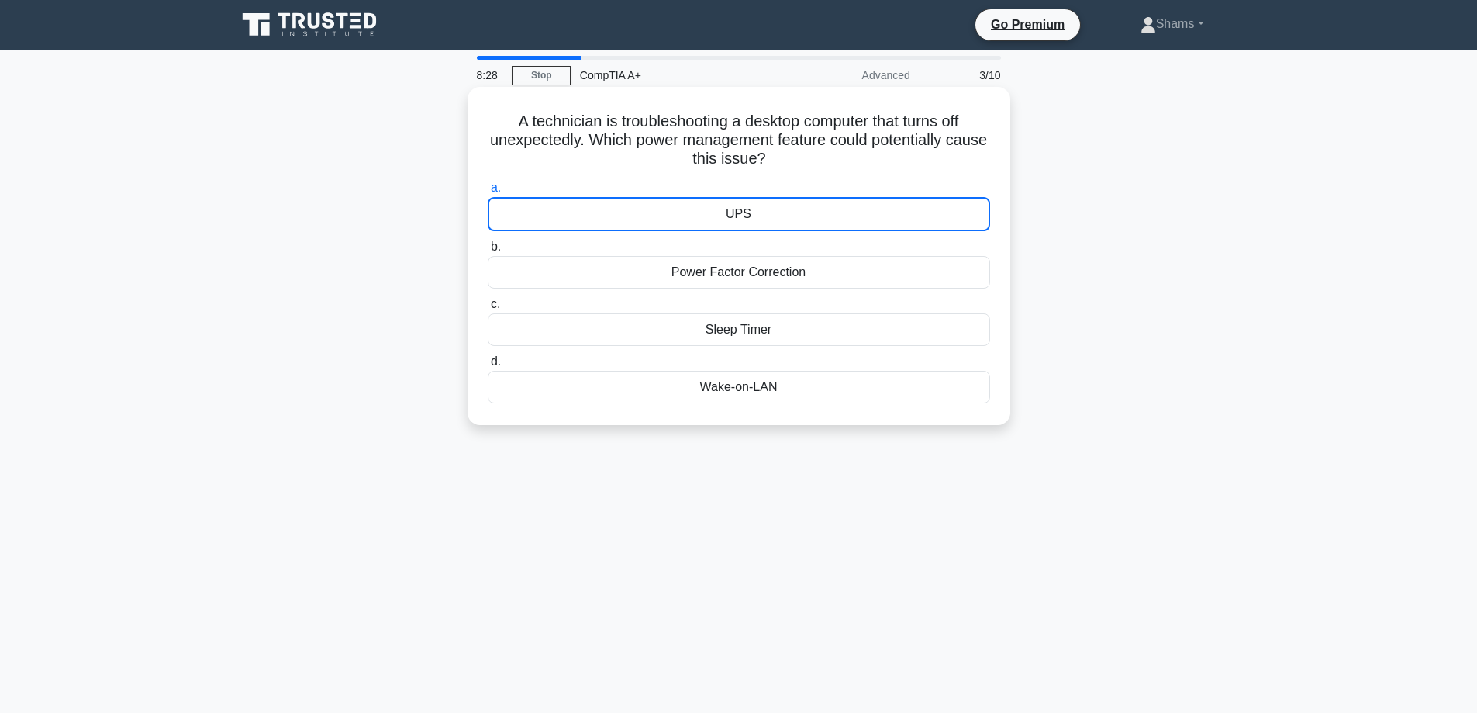
click at [488, 193] on input "a. UPS" at bounding box center [488, 188] width 0 height 10
click at [637, 216] on div "UPS" at bounding box center [739, 214] width 503 height 34
click at [488, 193] on input "a. UPS" at bounding box center [488, 188] width 0 height 10
click at [619, 162] on div "A technician is troubleshooting a desktop computer that turns off unexpectedly.…" at bounding box center [739, 256] width 530 height 326
click at [867, 216] on div "UPS" at bounding box center [739, 214] width 503 height 34
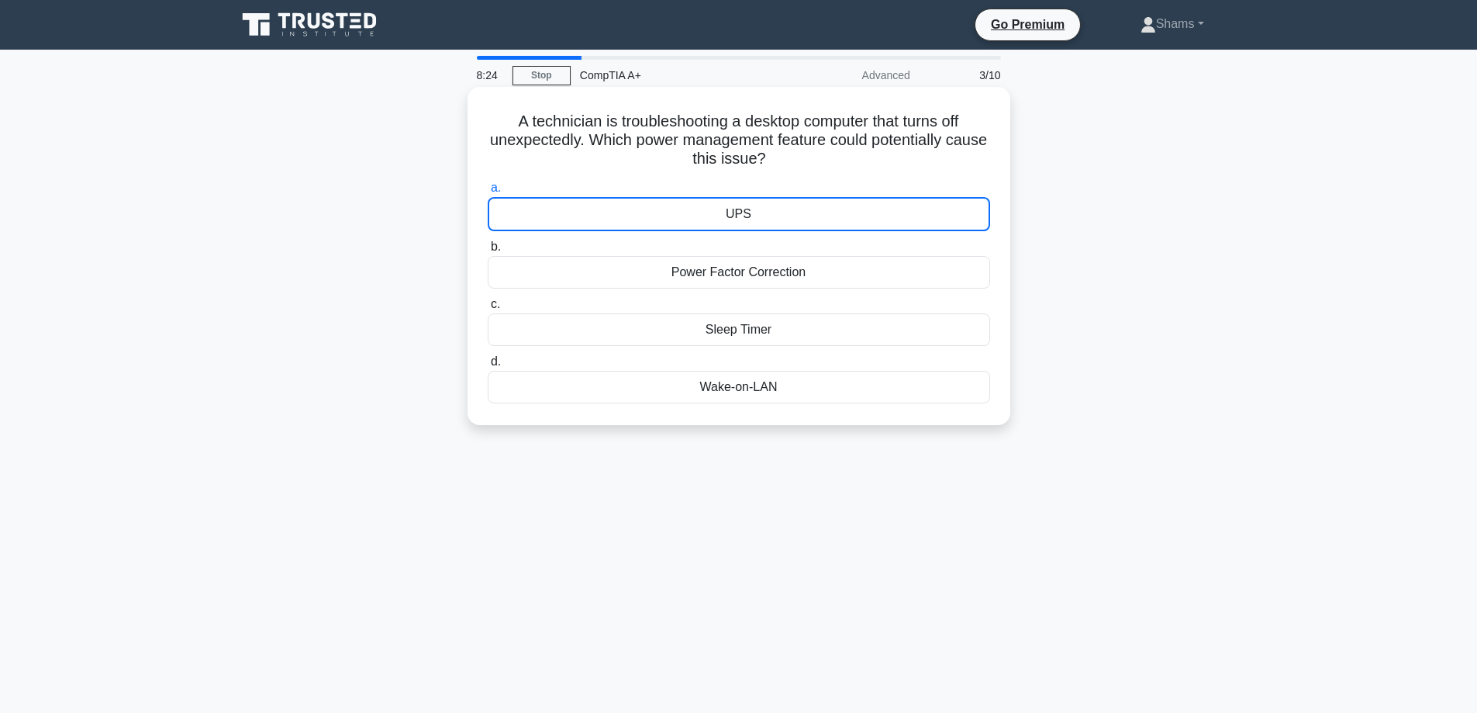
click at [488, 193] on input "a. UPS" at bounding box center [488, 188] width 0 height 10
click at [867, 216] on div "UPS" at bounding box center [739, 214] width 503 height 34
click at [488, 193] on input "a. UPS" at bounding box center [488, 188] width 0 height 10
click at [867, 216] on div "UPS" at bounding box center [739, 214] width 503 height 34
click at [488, 193] on input "a. UPS" at bounding box center [488, 188] width 0 height 10
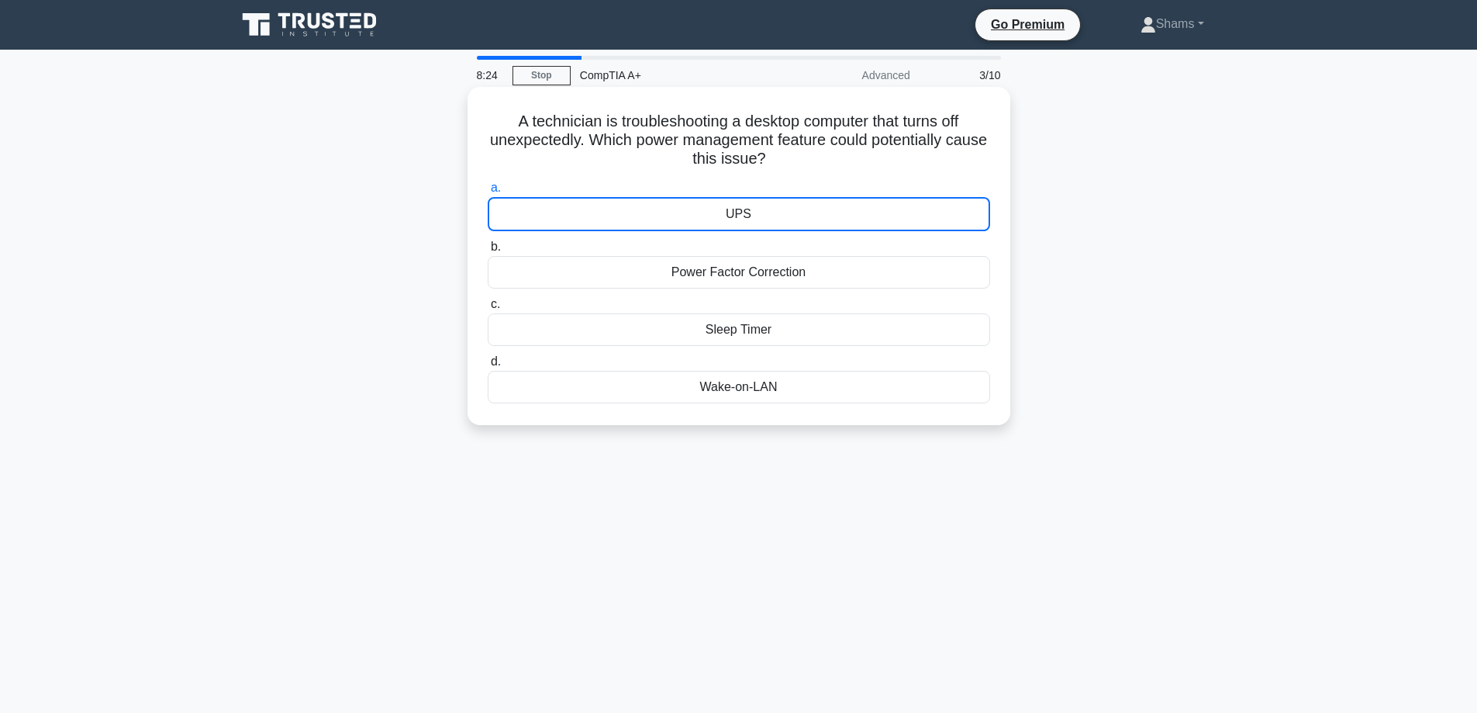
click at [888, 214] on div "UPS" at bounding box center [739, 214] width 503 height 34
click at [488, 193] on input "a. UPS" at bounding box center [488, 188] width 0 height 10
click at [889, 214] on div "UPS" at bounding box center [739, 214] width 503 height 34
click at [488, 193] on input "a. UPS" at bounding box center [488, 188] width 0 height 10
click at [754, 216] on div "UPS" at bounding box center [739, 214] width 503 height 34
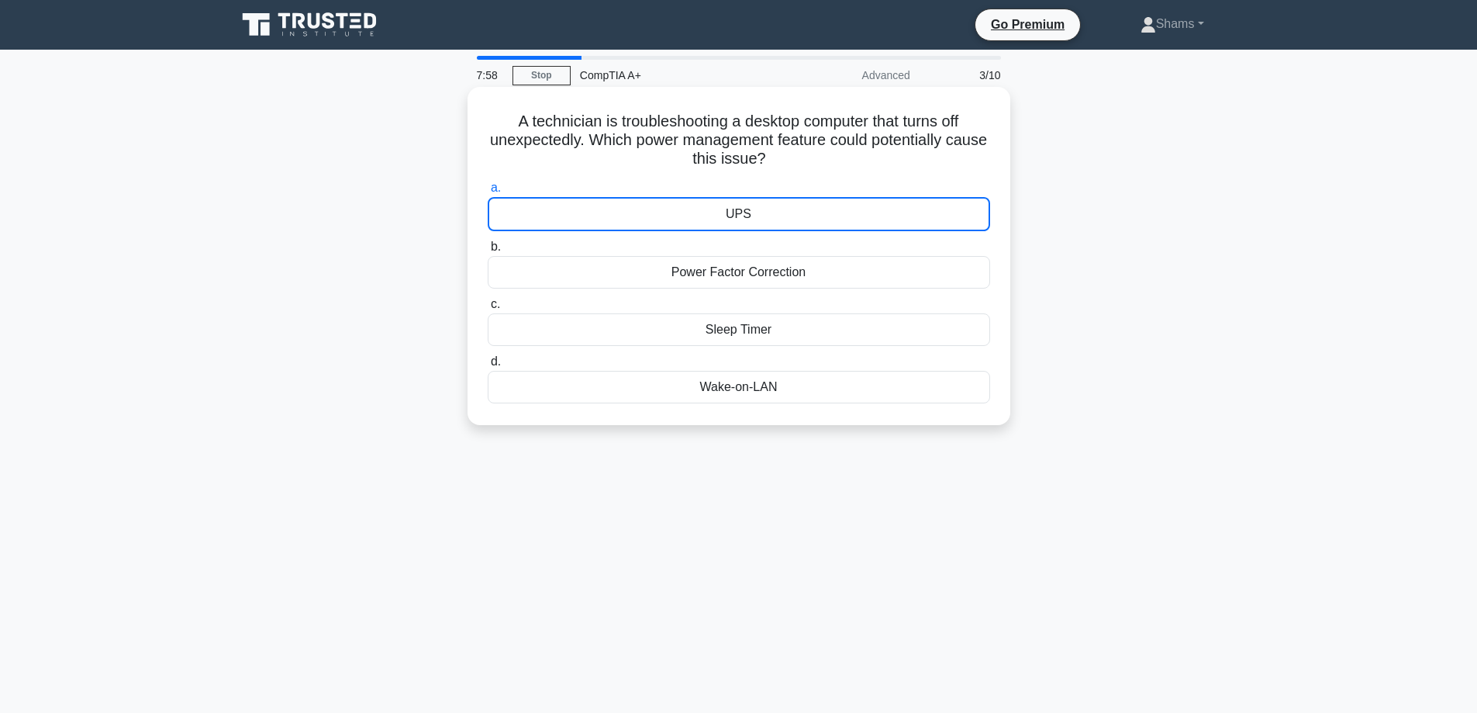
click at [488, 193] on input "a. UPS" at bounding box center [488, 188] width 0 height 10
click at [544, 81] on link "Stop" at bounding box center [542, 75] width 58 height 19
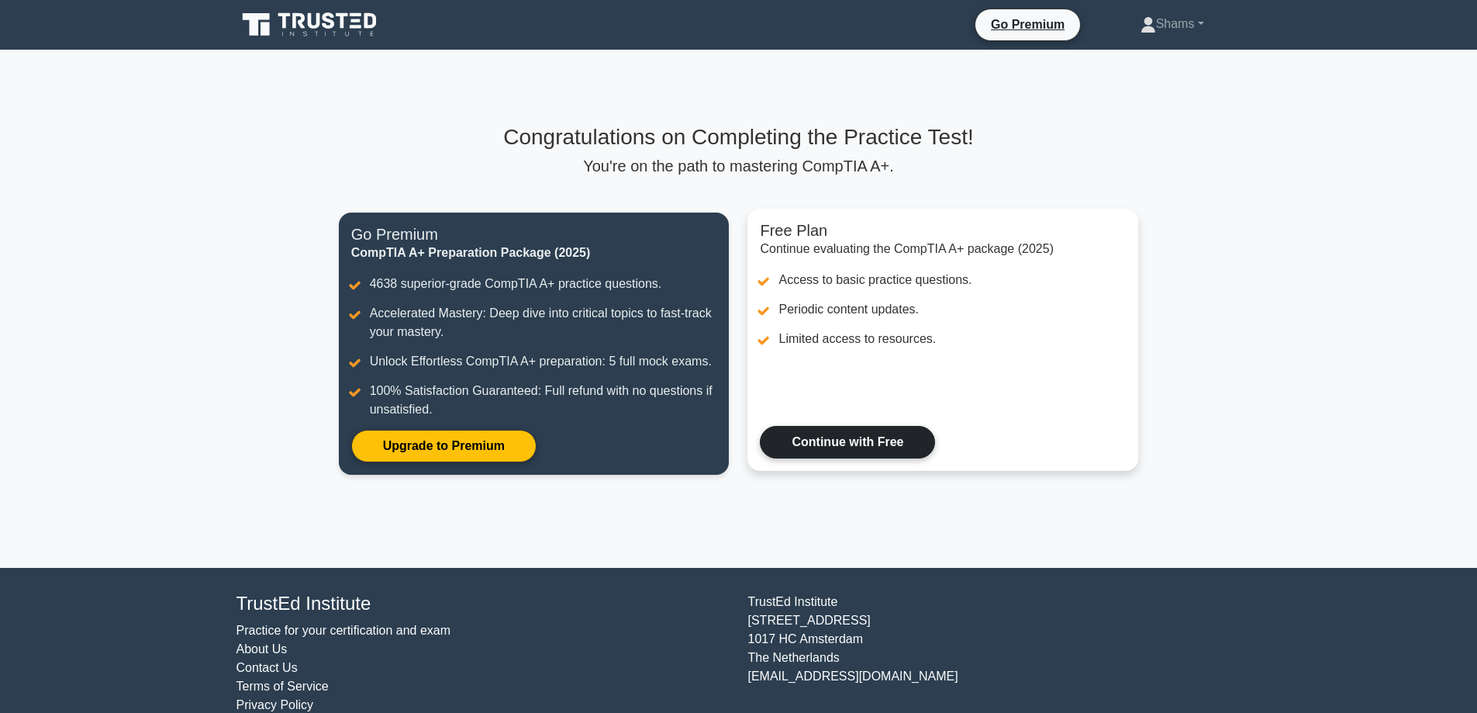
click at [852, 447] on link "Continue with Free" at bounding box center [847, 442] width 175 height 33
